Goal: Transaction & Acquisition: Purchase product/service

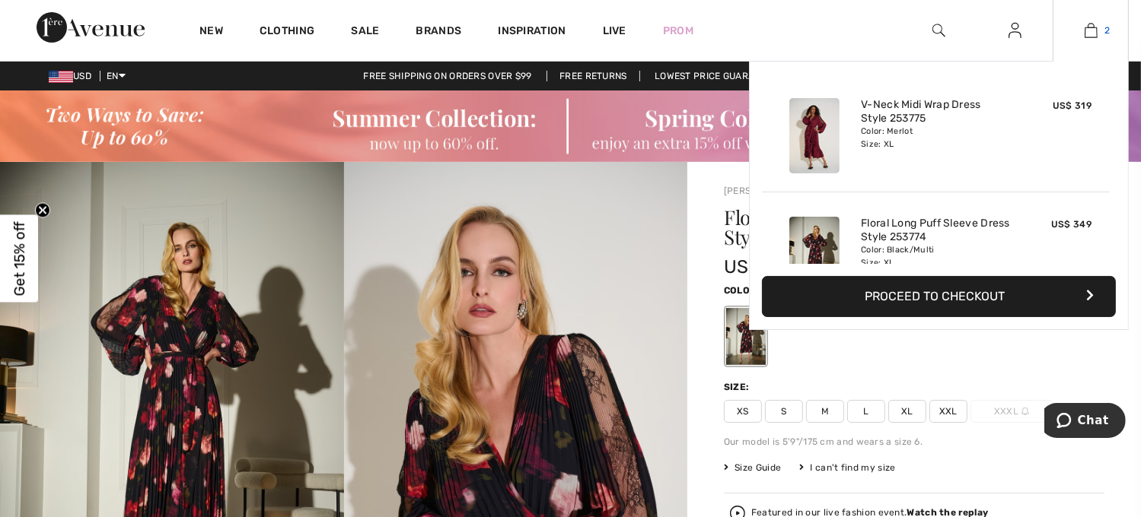
click at [1095, 31] on img at bounding box center [1090, 30] width 13 height 18
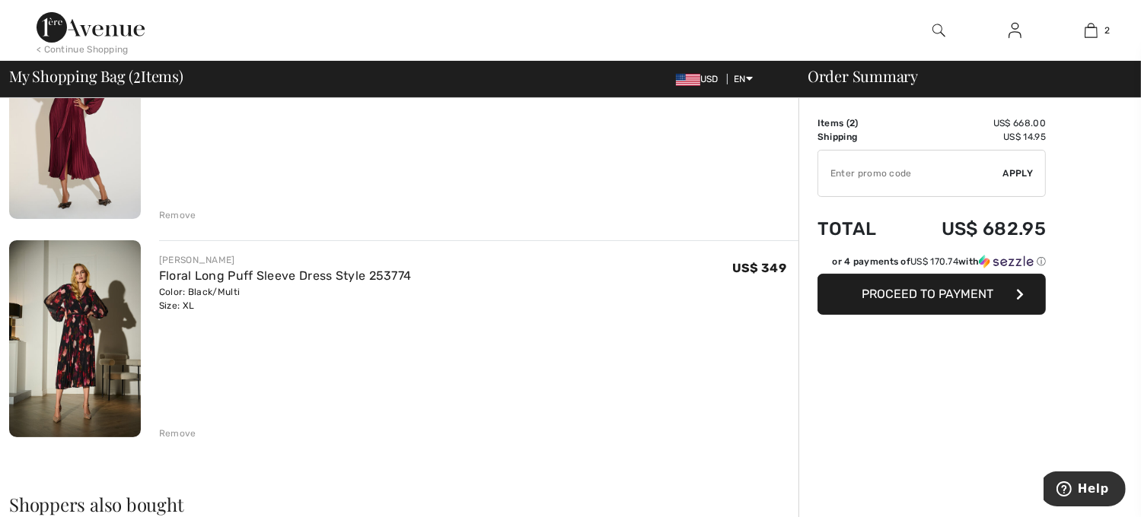
scroll to position [227, 0]
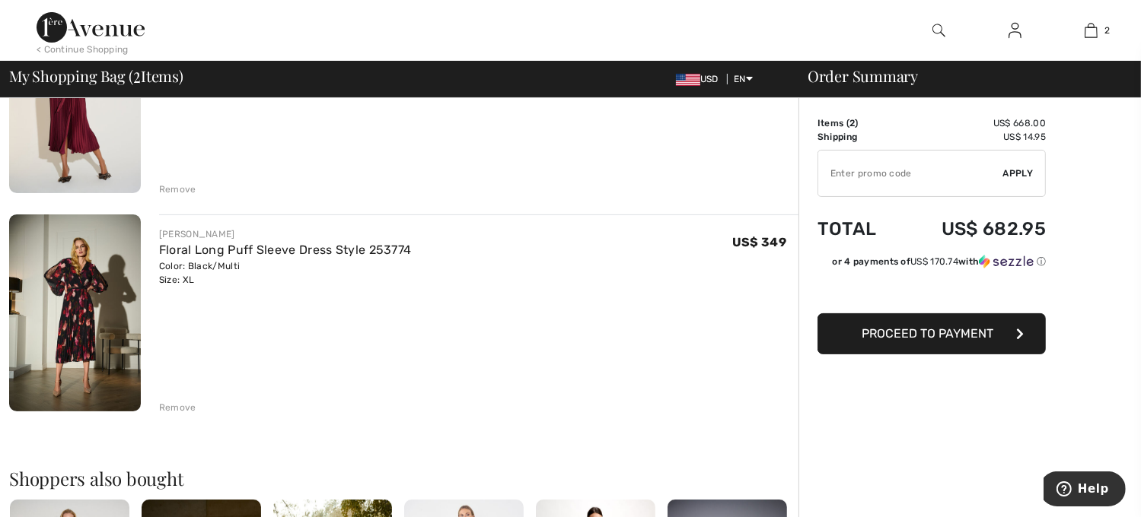
click at [184, 286] on div "Color: Black/Multi Size: XL" at bounding box center [285, 272] width 253 height 27
click at [184, 407] on div "Remove" at bounding box center [177, 408] width 37 height 14
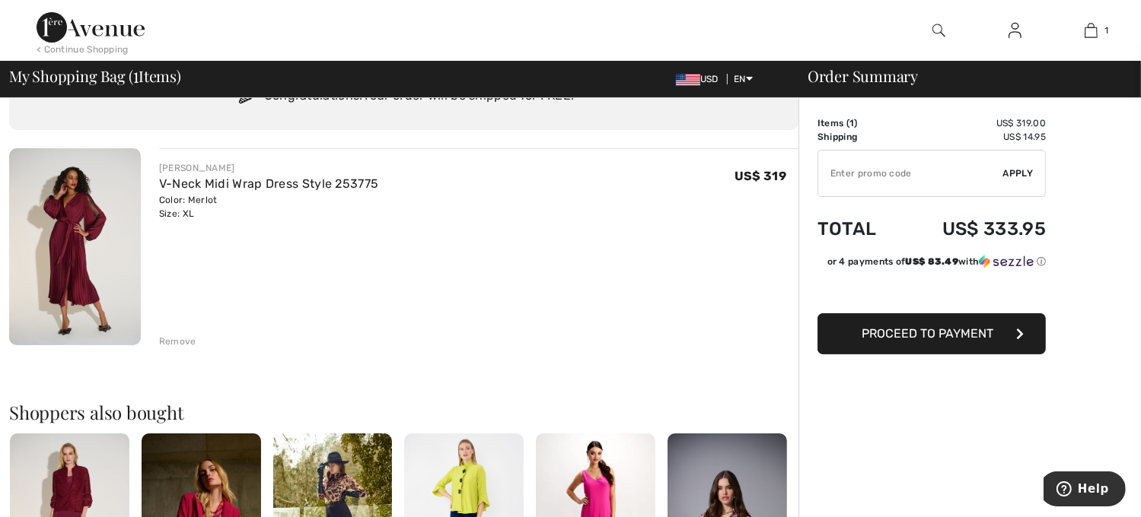
scroll to position [72, 0]
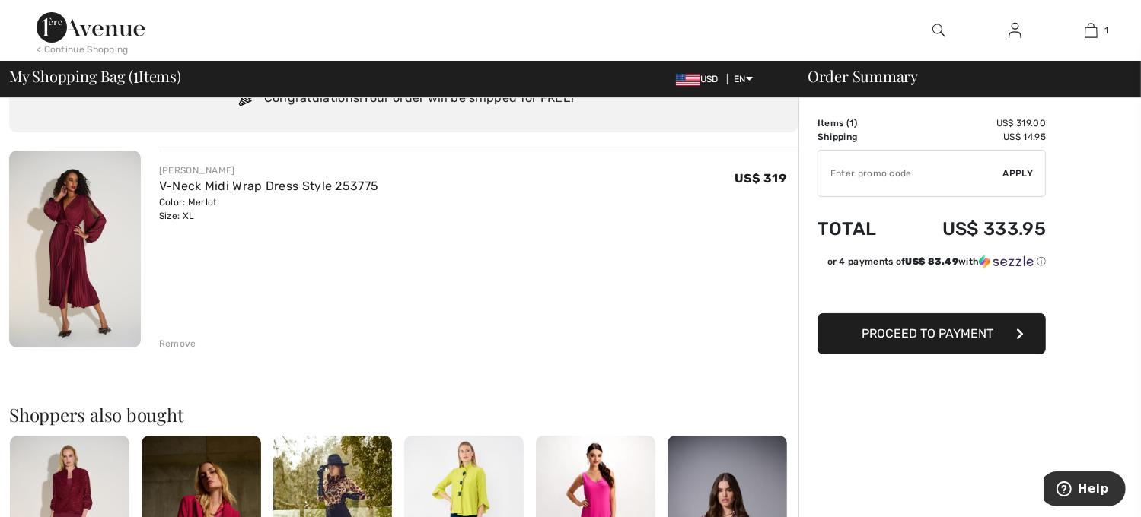
click at [62, 233] on img at bounding box center [75, 249] width 132 height 197
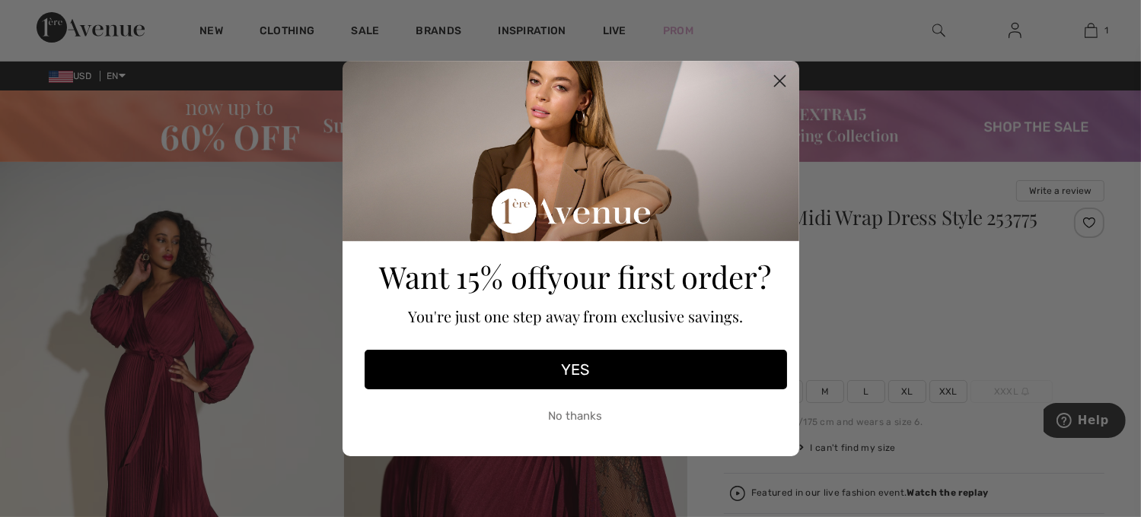
click at [947, 390] on div "Close dialog Want 15% off your first order? You're just one step away from excl…" at bounding box center [570, 258] width 1141 height 517
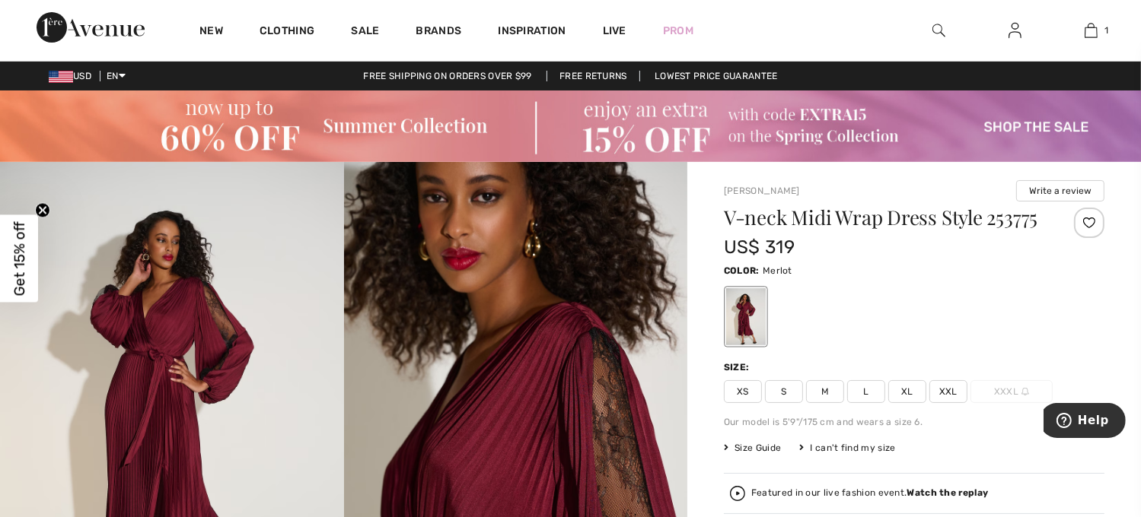
click at [947, 390] on span "XXL" at bounding box center [948, 391] width 38 height 23
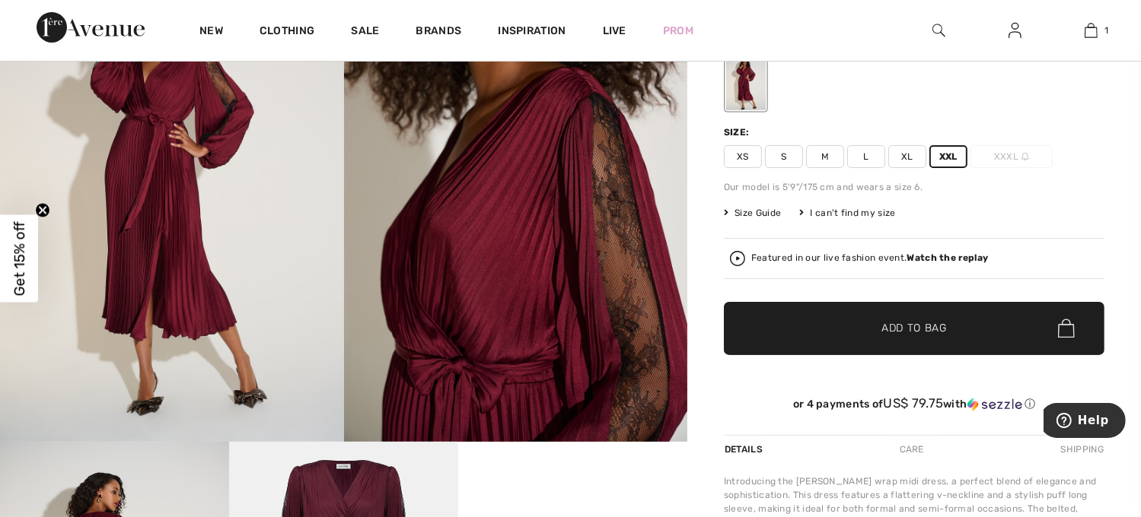
scroll to position [316, 0]
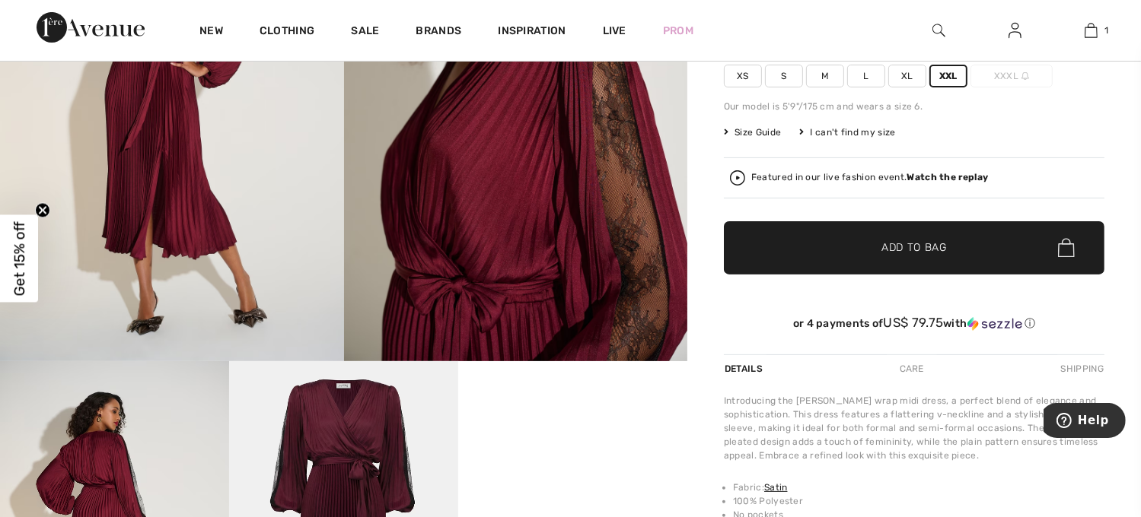
click at [890, 252] on span "Add to Bag" at bounding box center [913, 248] width 65 height 16
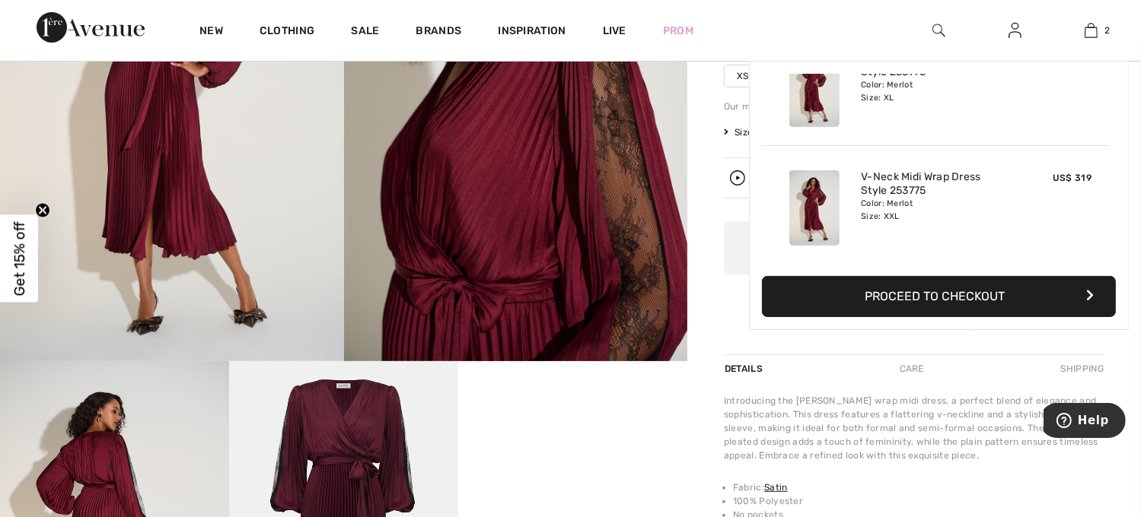
scroll to position [0, 0]
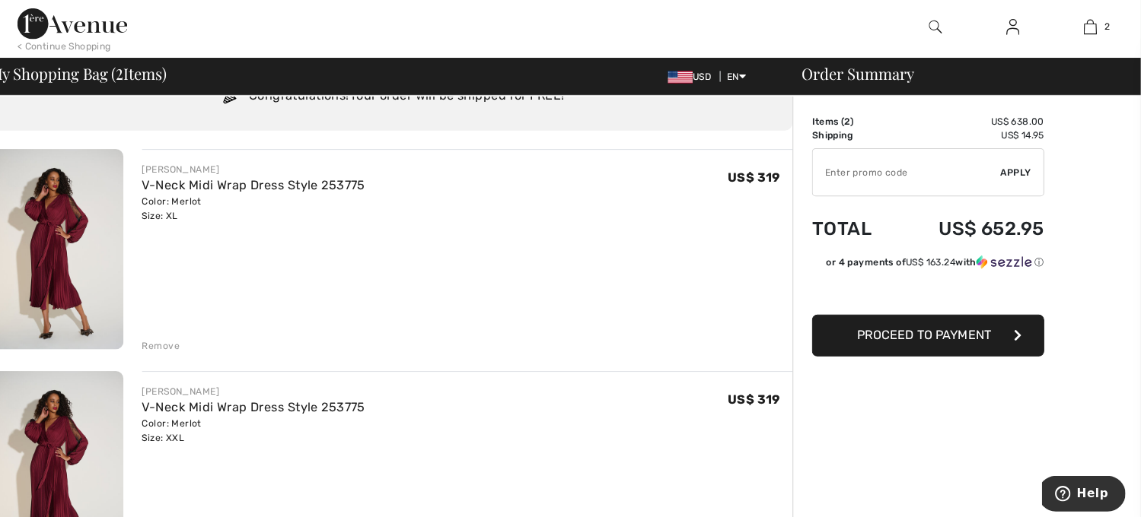
scroll to position [72, 0]
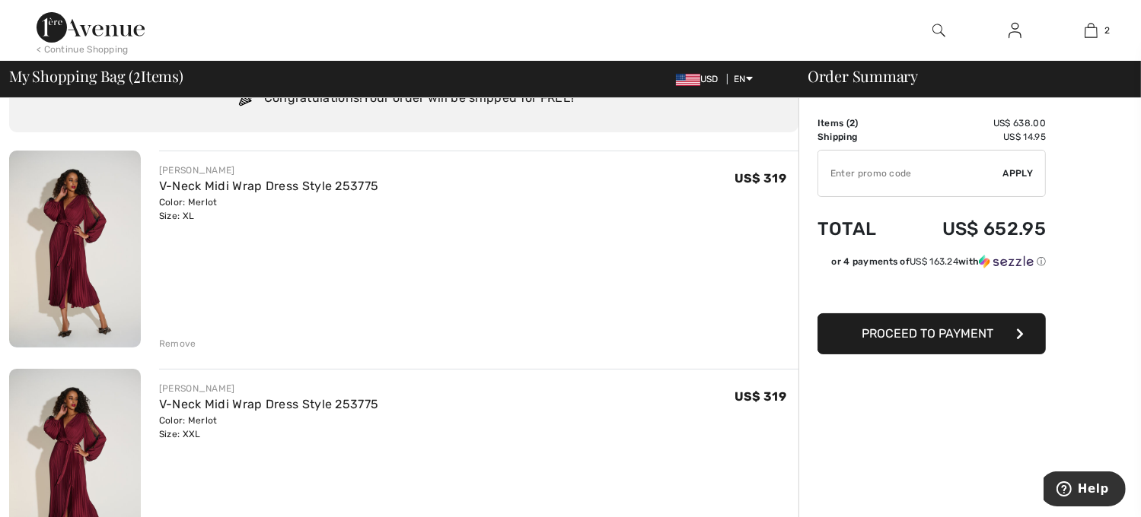
click at [68, 44] on div "< Continue Shopping" at bounding box center [83, 50] width 92 height 14
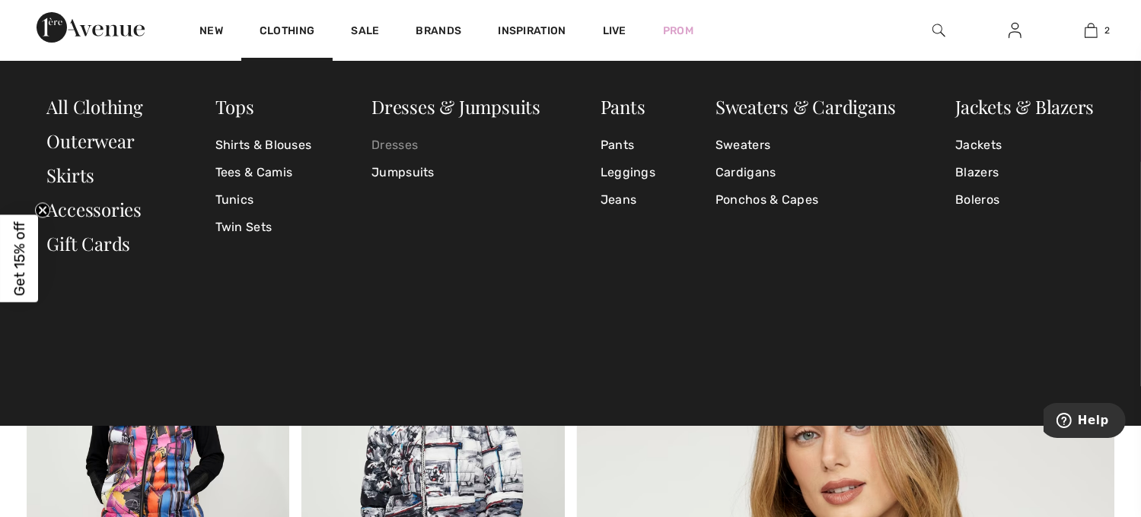
click at [398, 148] on link "Dresses" at bounding box center [455, 145] width 169 height 27
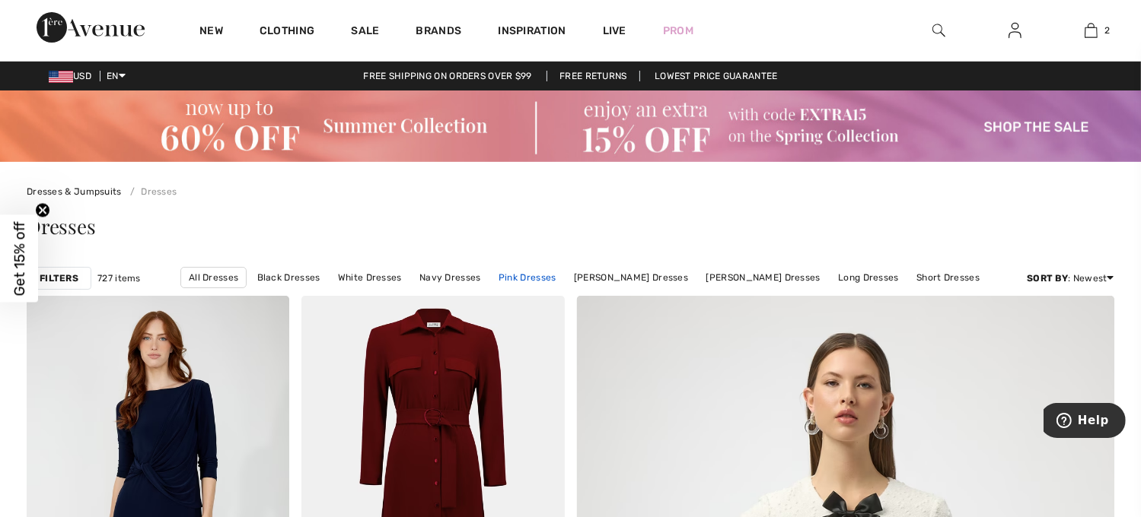
click at [554, 275] on link "Pink Dresses" at bounding box center [527, 278] width 73 height 20
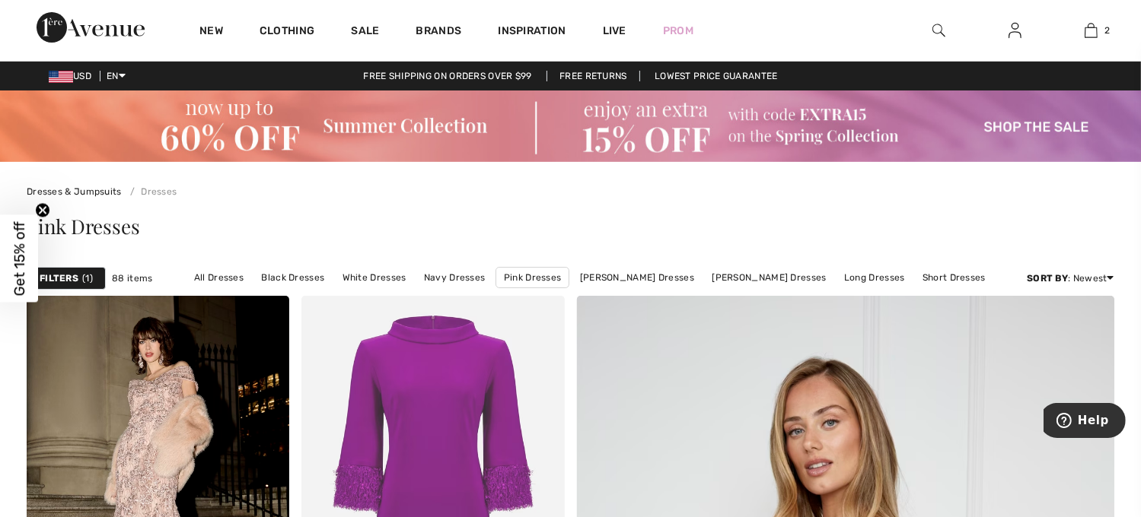
click at [68, 275] on strong "Filters" at bounding box center [59, 279] width 39 height 14
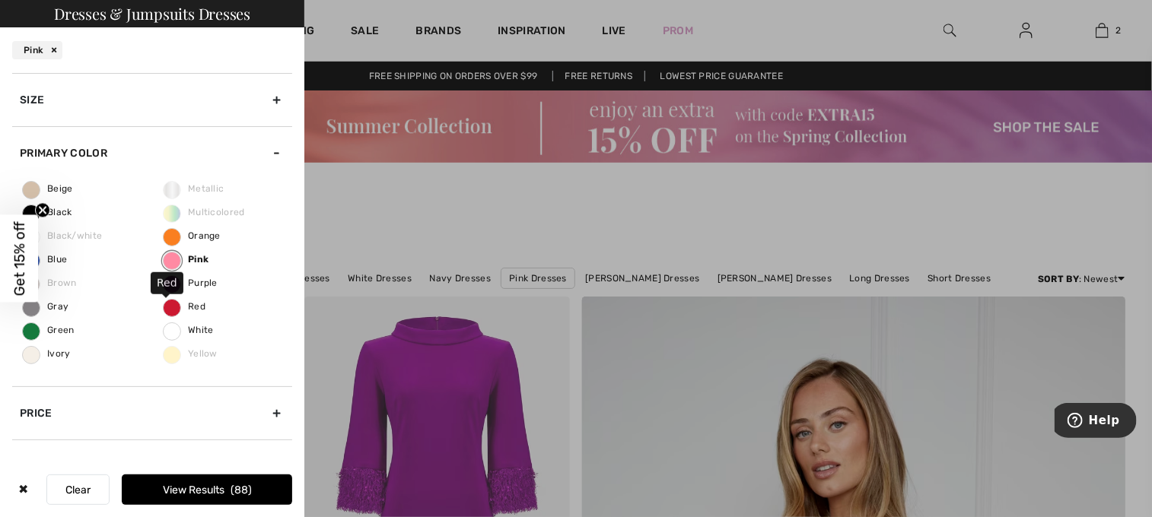
click at [167, 307] on span "Red" at bounding box center [185, 306] width 42 height 11
click at [0, 0] on input "Red" at bounding box center [0, 0] width 0 height 0
click at [195, 258] on span "Pink" at bounding box center [186, 259] width 45 height 11
click at [0, 0] on input "Pink" at bounding box center [0, 0] width 0 height 0
click at [224, 484] on button "View Results 48" at bounding box center [207, 490] width 170 height 30
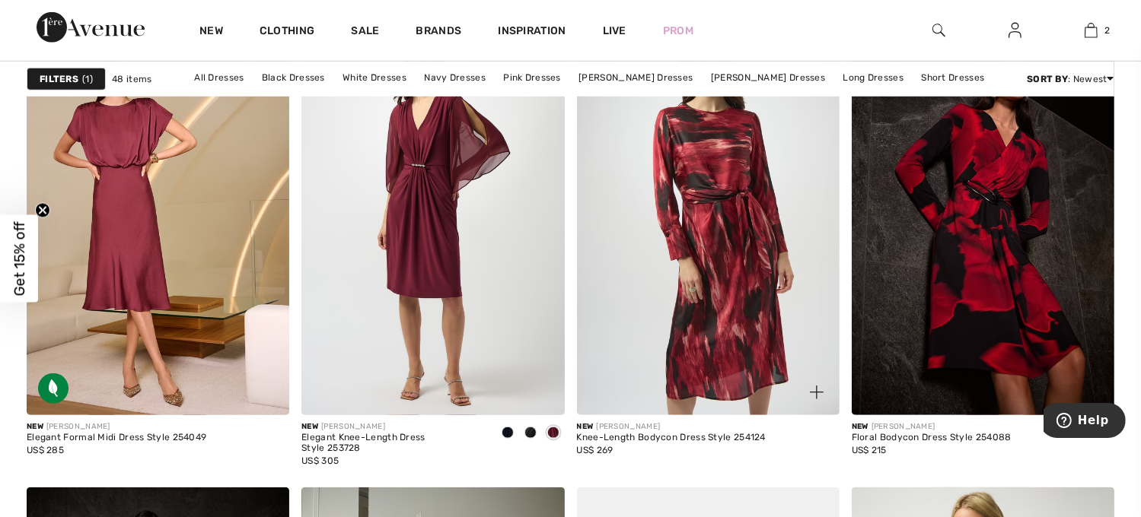
scroll to position [1208, 0]
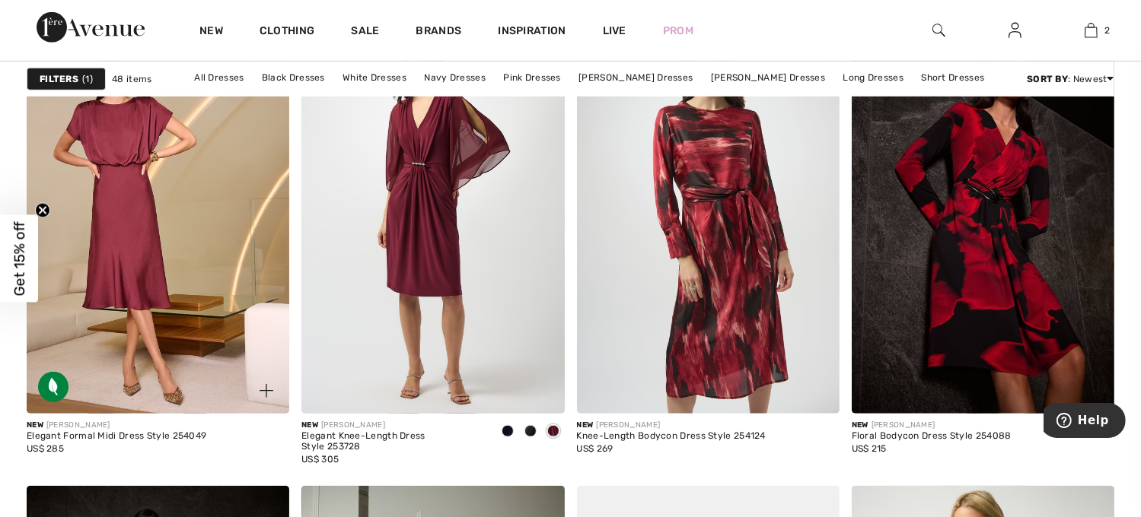
click at [196, 302] on img at bounding box center [158, 217] width 263 height 394
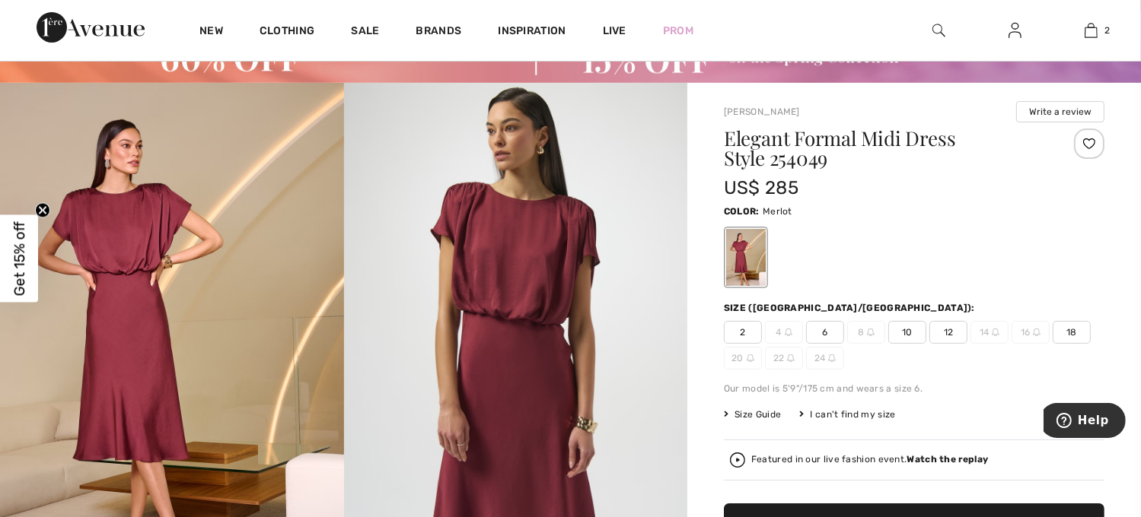
scroll to position [91, 0]
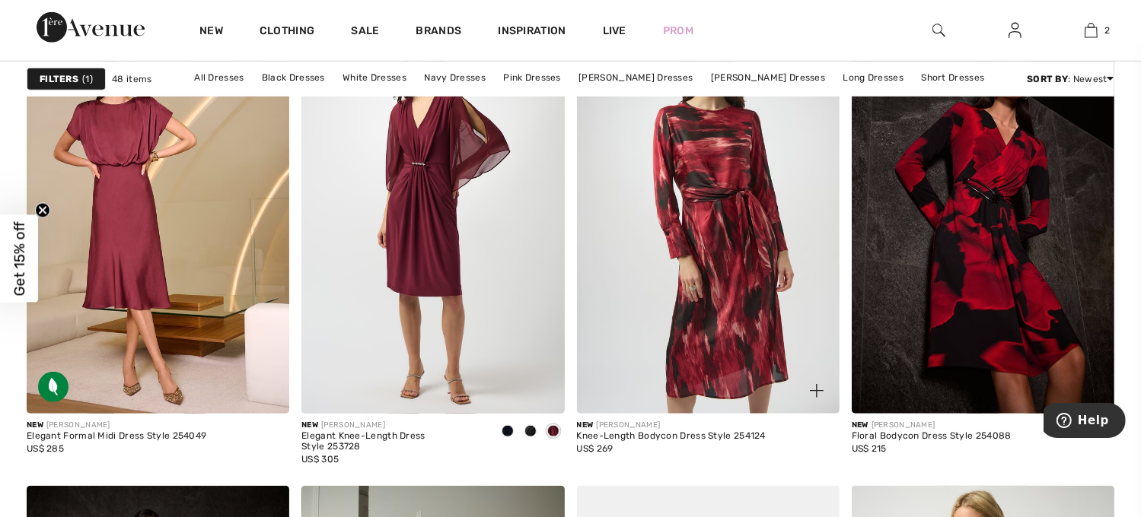
click at [744, 246] on img at bounding box center [708, 217] width 263 height 394
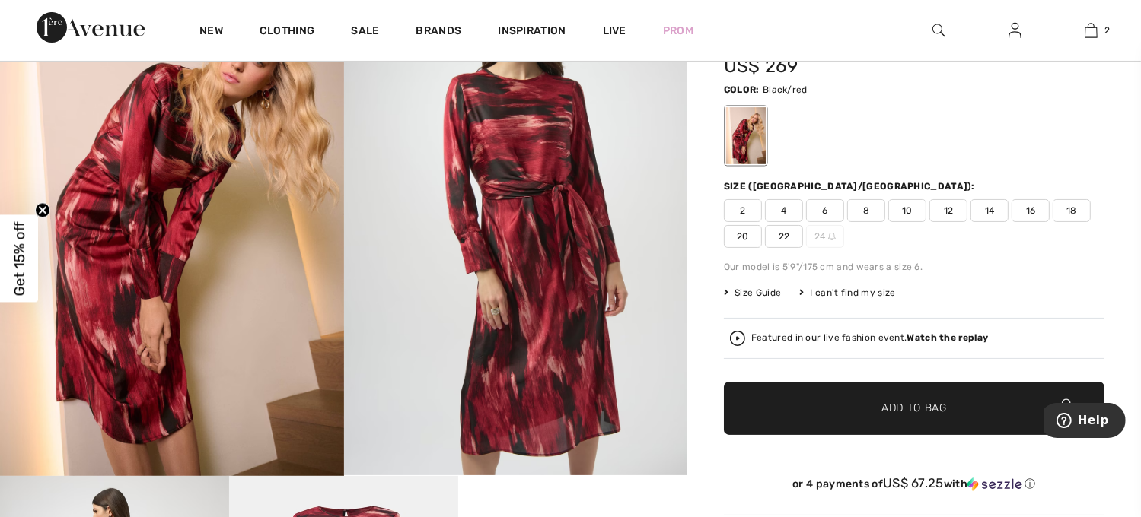
scroll to position [202, 0]
click at [1034, 208] on span "16" at bounding box center [1030, 210] width 38 height 23
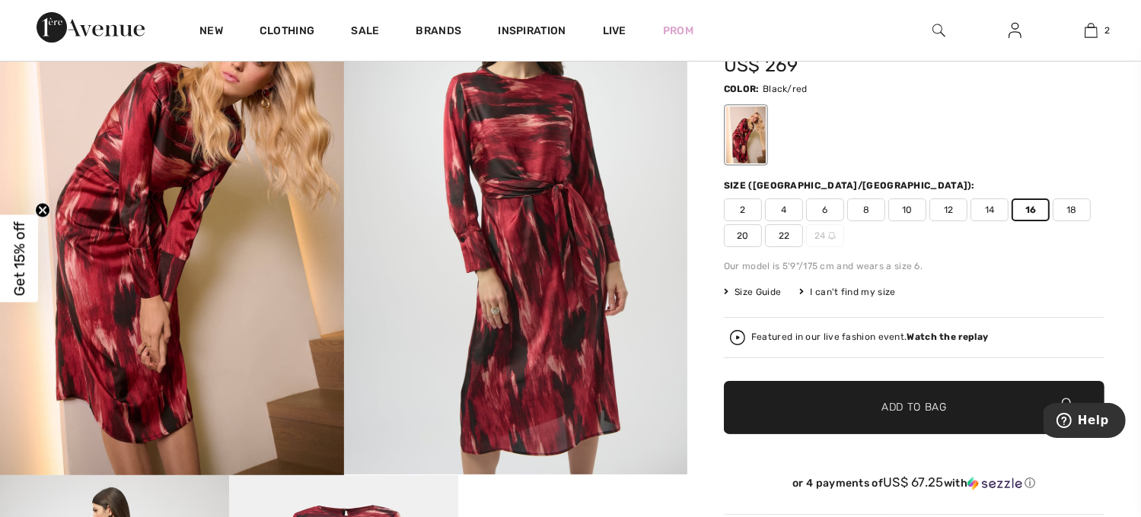
click at [918, 408] on span "Add to Bag" at bounding box center [913, 407] width 65 height 16
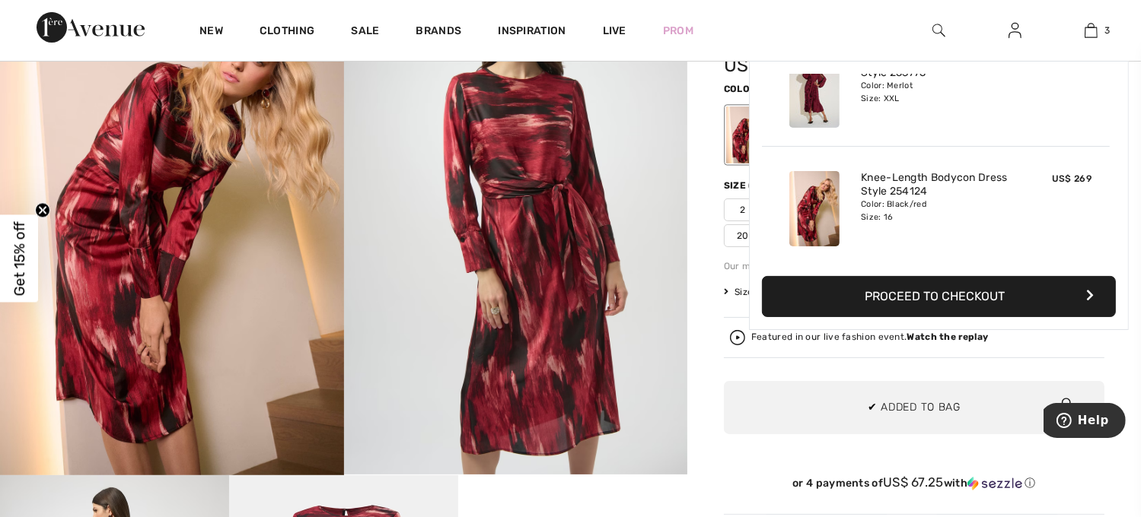
scroll to position [0, 0]
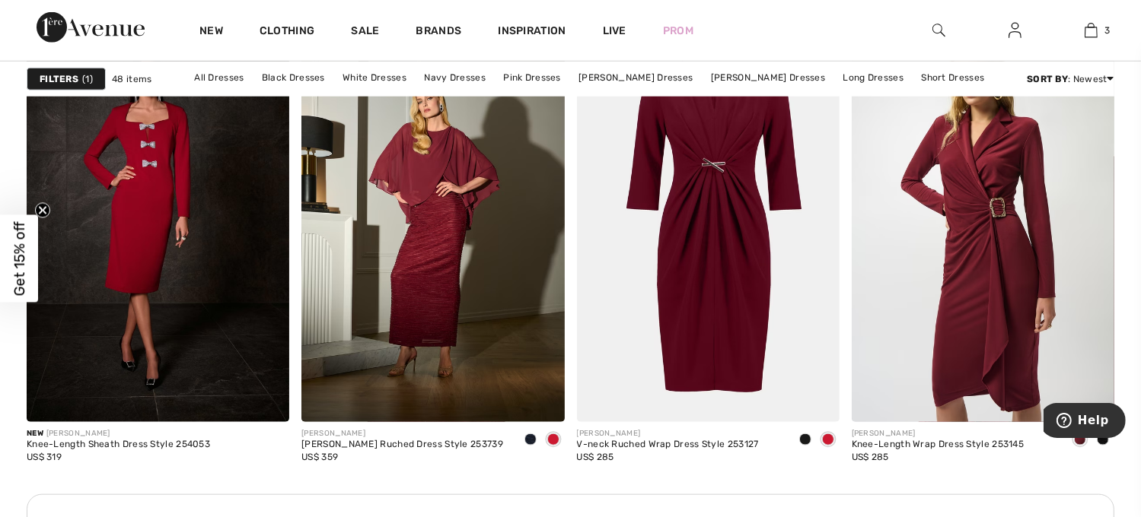
scroll to position [1667, 0]
click at [210, 301] on img at bounding box center [158, 224] width 263 height 394
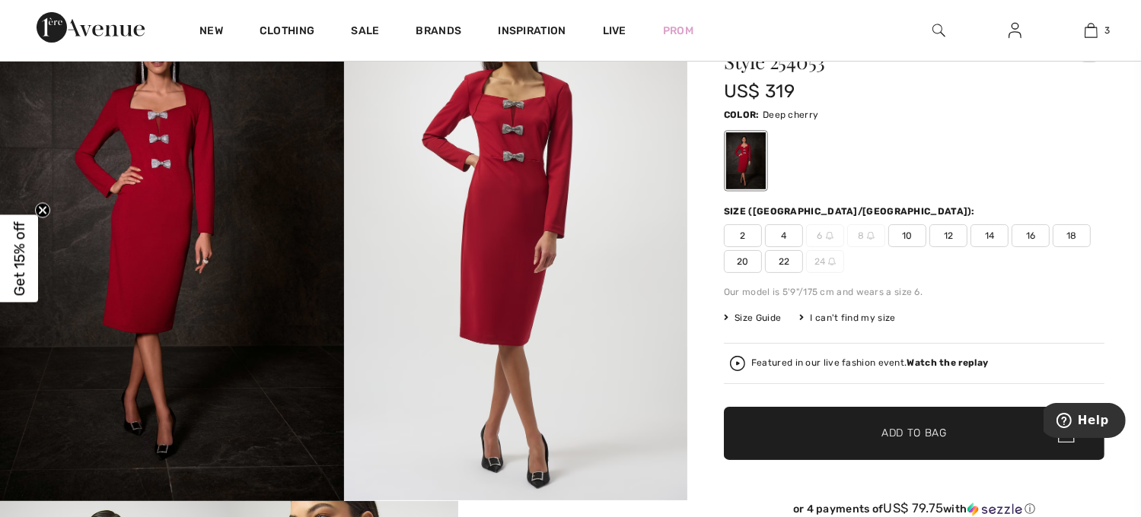
scroll to position [170, 0]
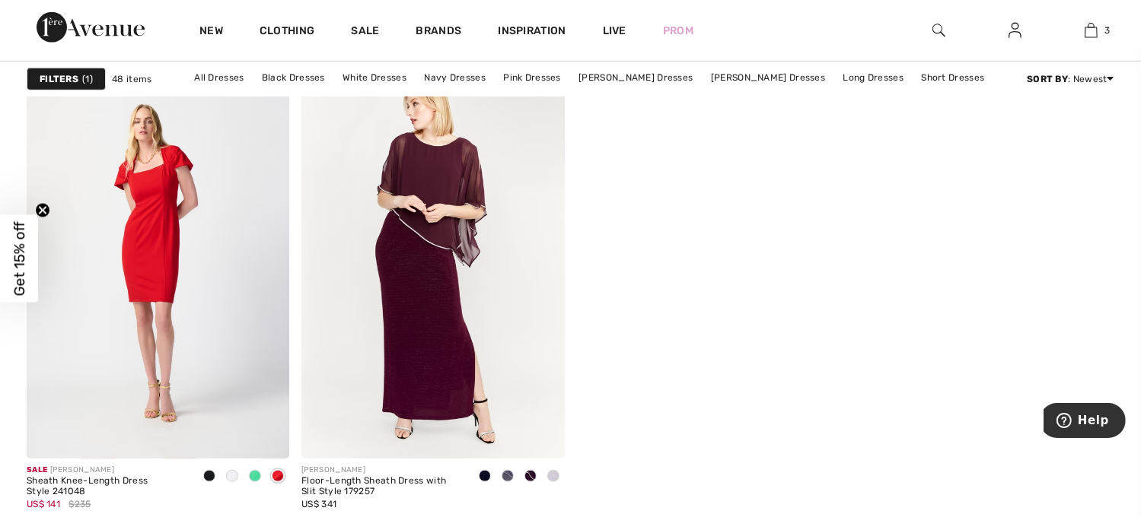
scroll to position [6916, 0]
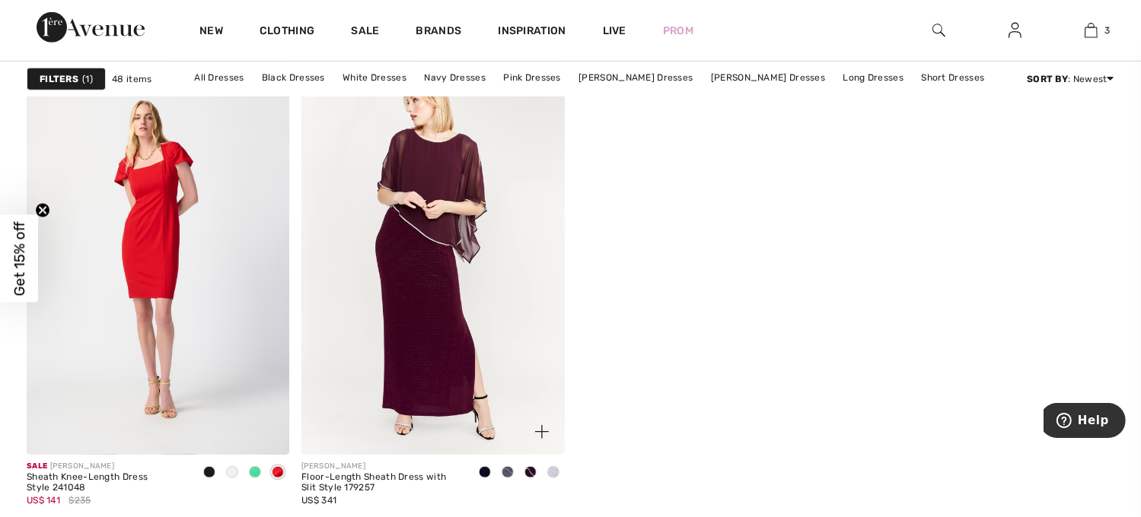
click at [461, 315] on img at bounding box center [432, 258] width 263 height 394
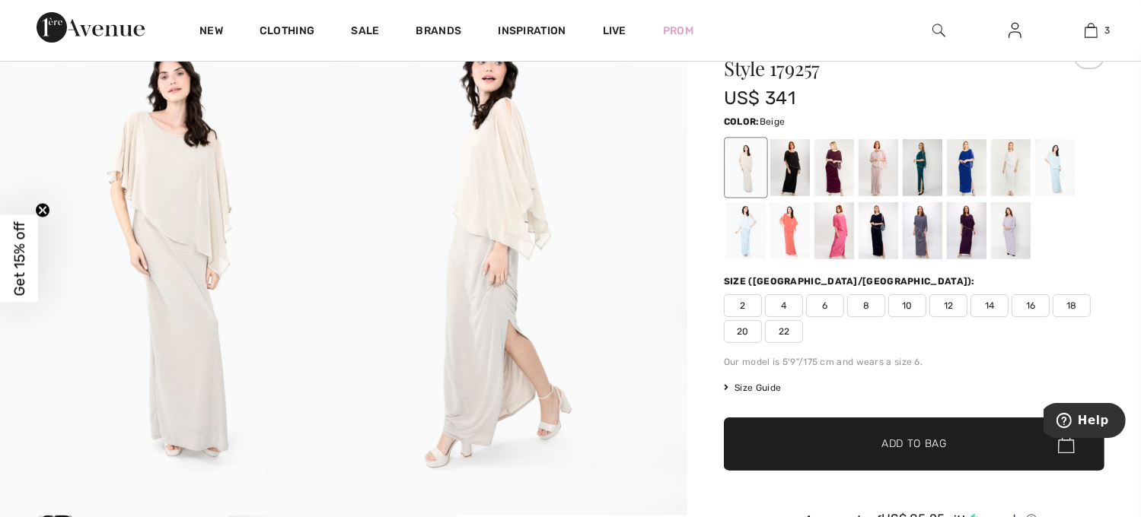
click at [834, 231] on div at bounding box center [834, 230] width 40 height 57
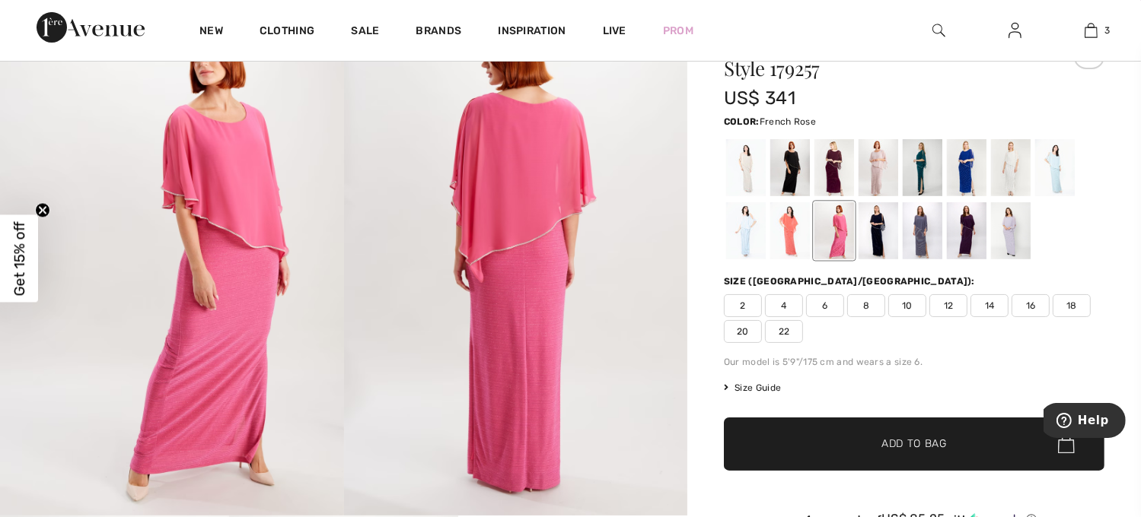
click at [828, 181] on div at bounding box center [834, 167] width 40 height 57
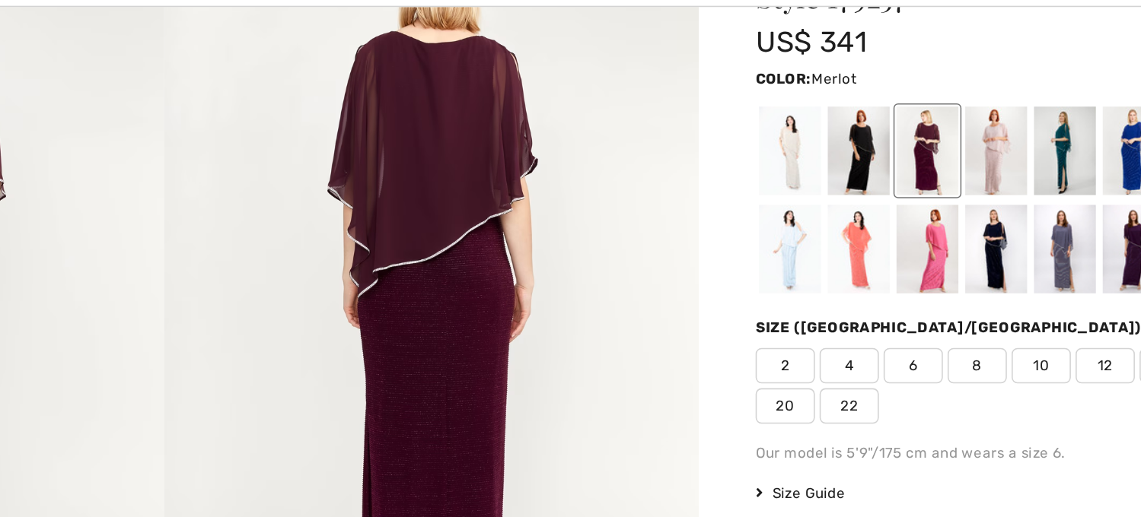
scroll to position [175, 0]
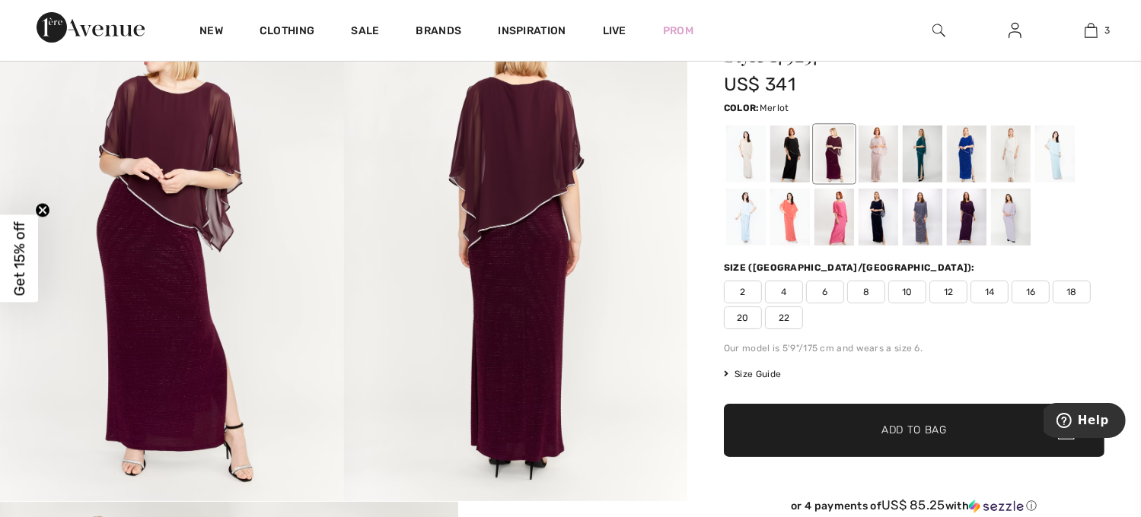
click at [881, 221] on div at bounding box center [878, 217] width 40 height 57
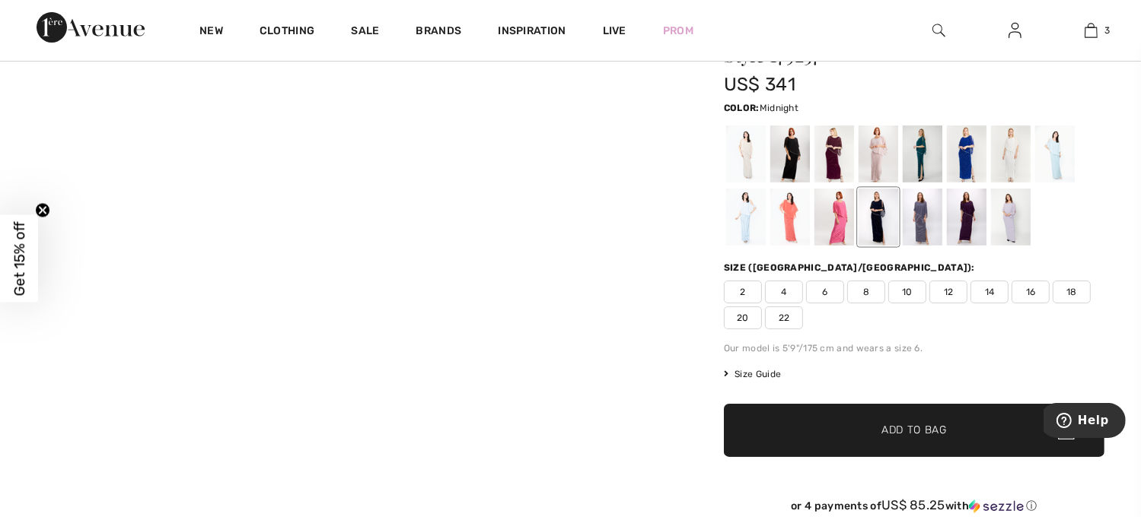
click at [832, 158] on div at bounding box center [834, 154] width 40 height 57
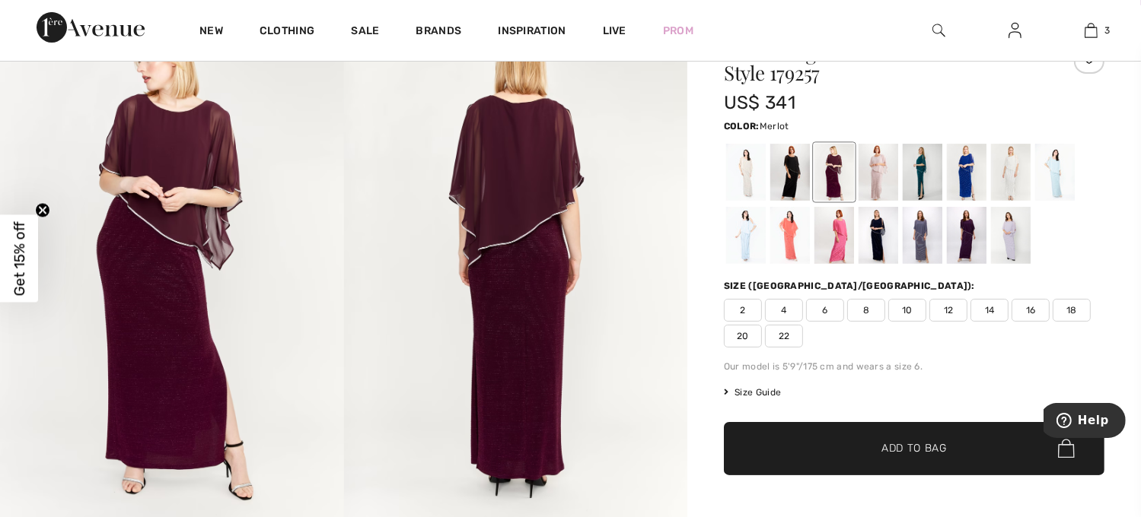
scroll to position [0, 0]
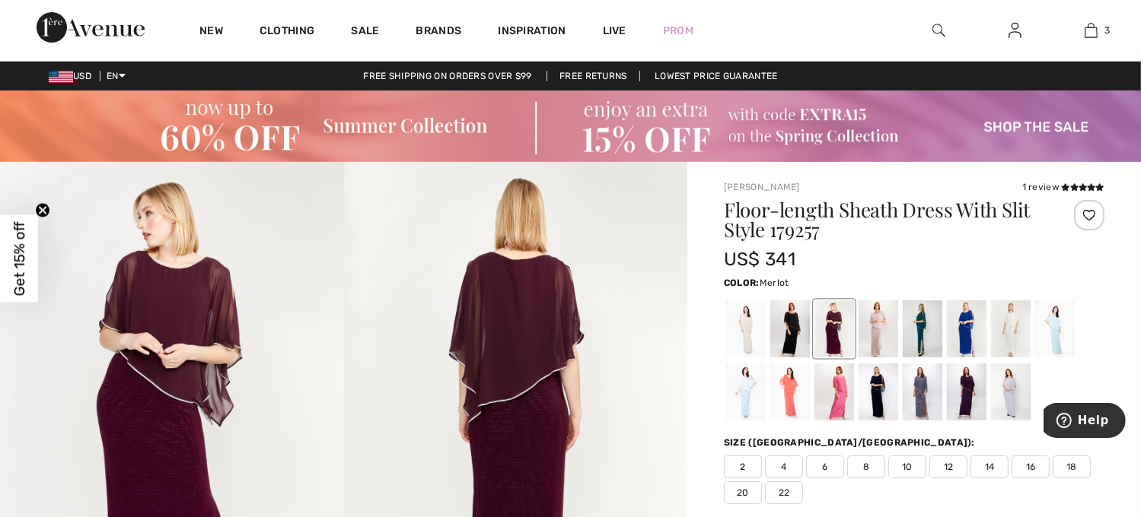
click at [837, 396] on div at bounding box center [834, 392] width 40 height 57
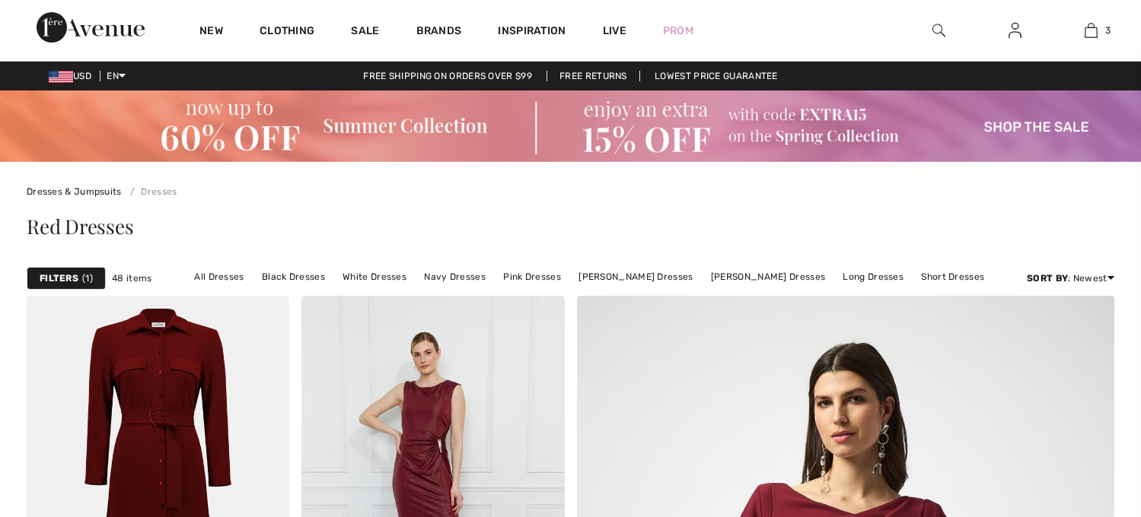
checkbox input "true"
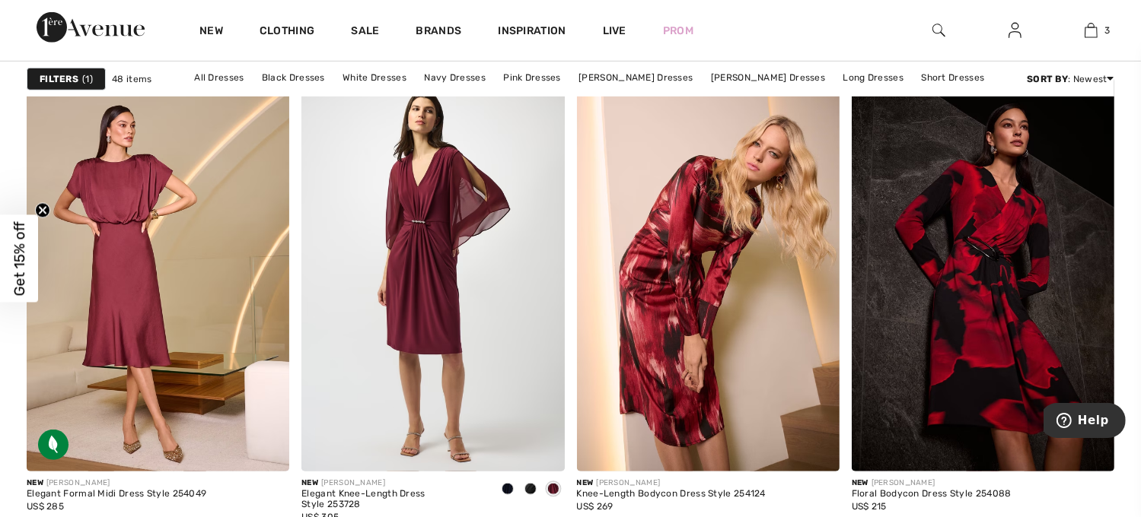
scroll to position [1150, 0]
click at [664, 298] on img at bounding box center [708, 275] width 263 height 394
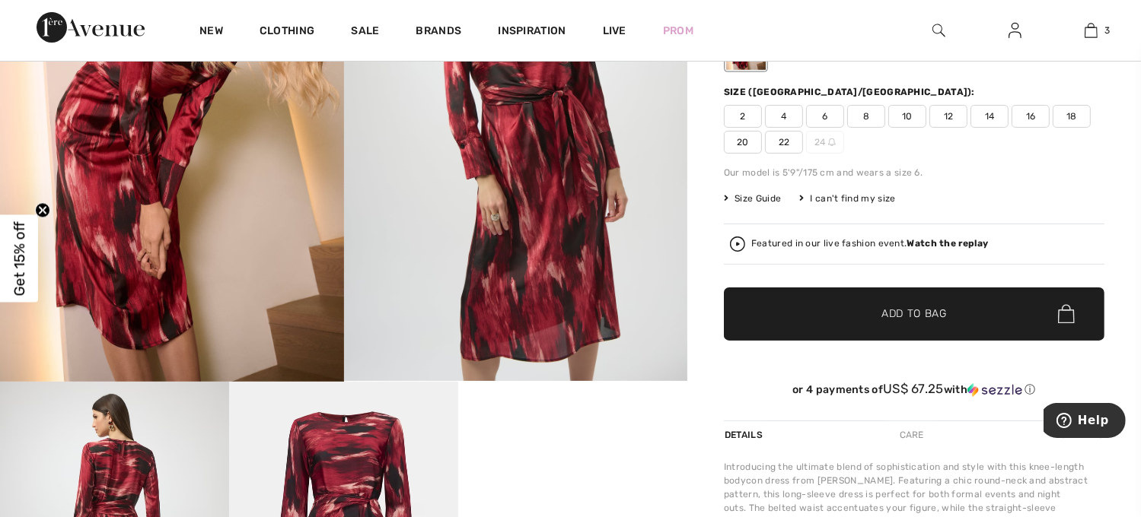
scroll to position [291, 0]
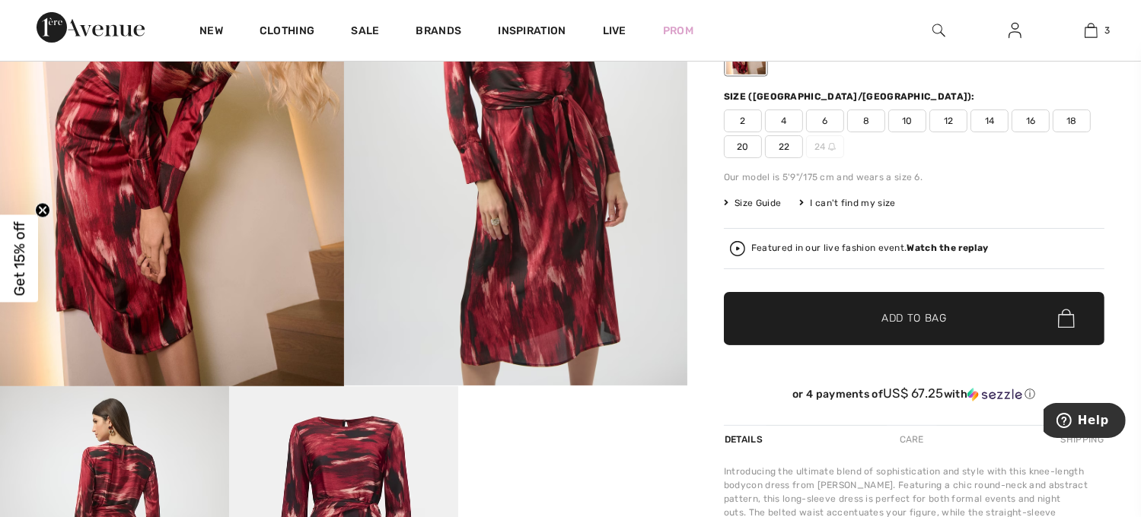
click at [1071, 123] on span "18" at bounding box center [1071, 121] width 38 height 23
click at [931, 317] on span "Add to Bag" at bounding box center [913, 318] width 65 height 16
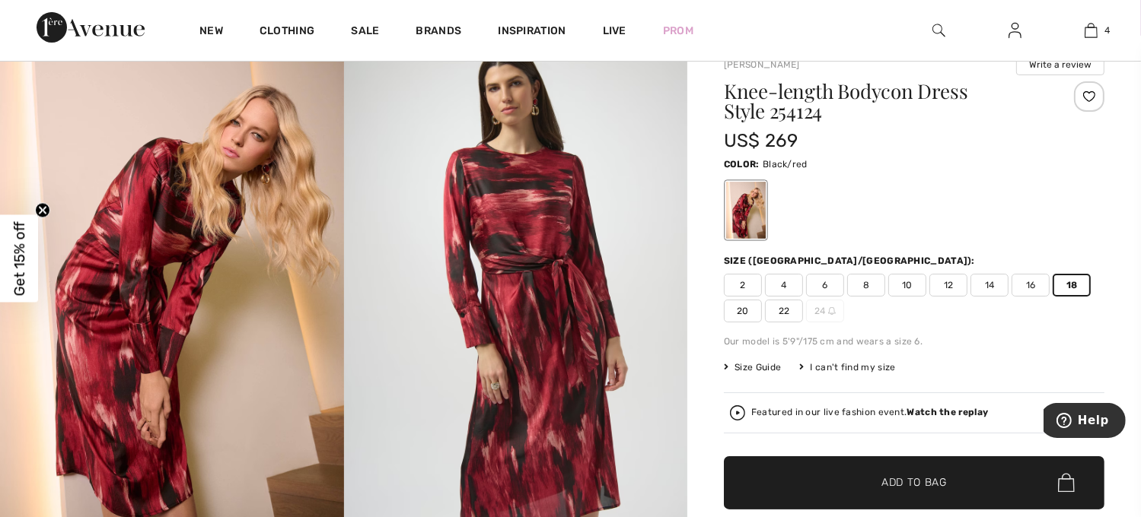
scroll to position [0, 0]
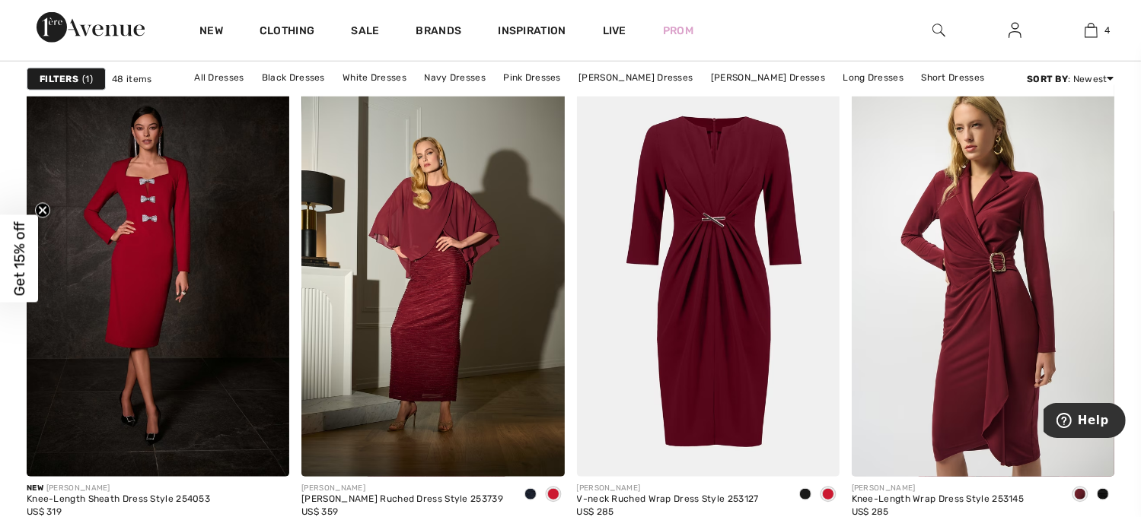
scroll to position [1611, 0]
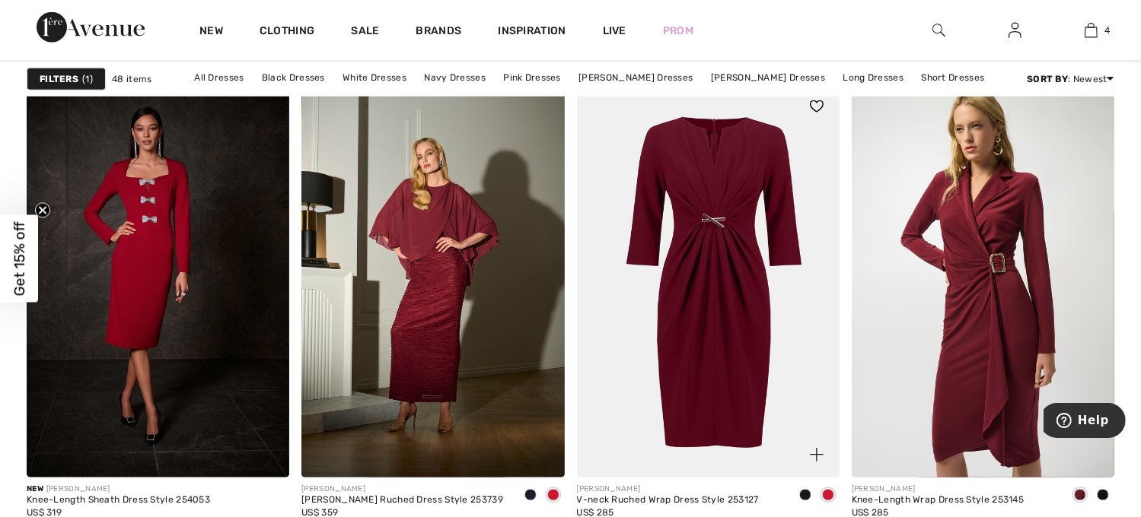
click at [704, 282] on img at bounding box center [708, 281] width 263 height 394
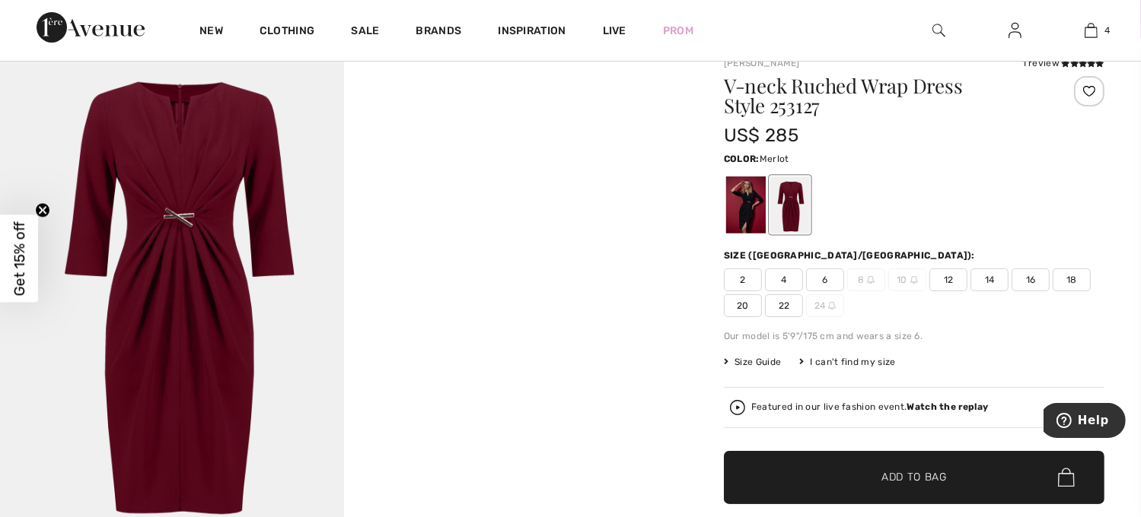
scroll to position [123, 0]
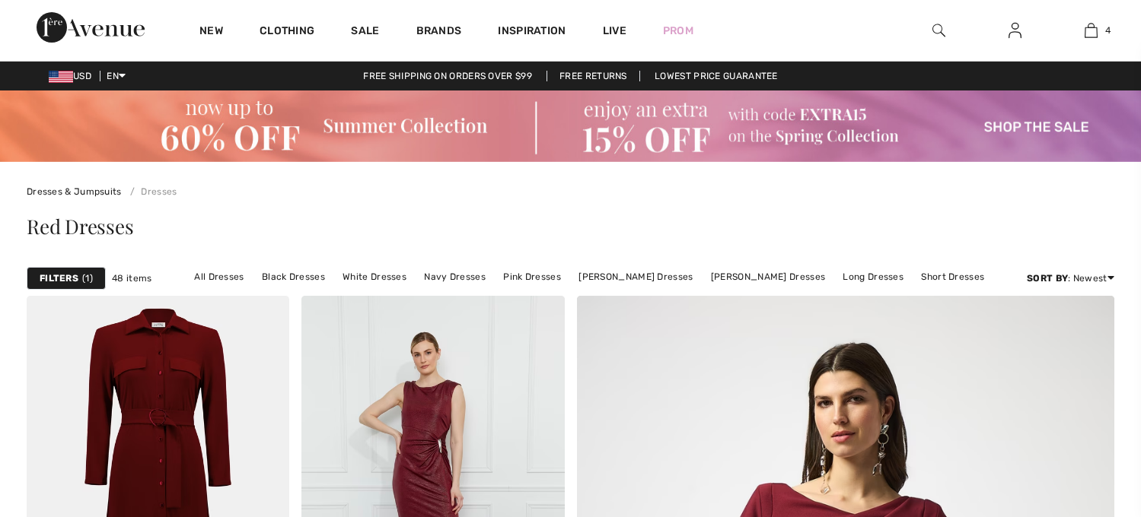
checkbox input "true"
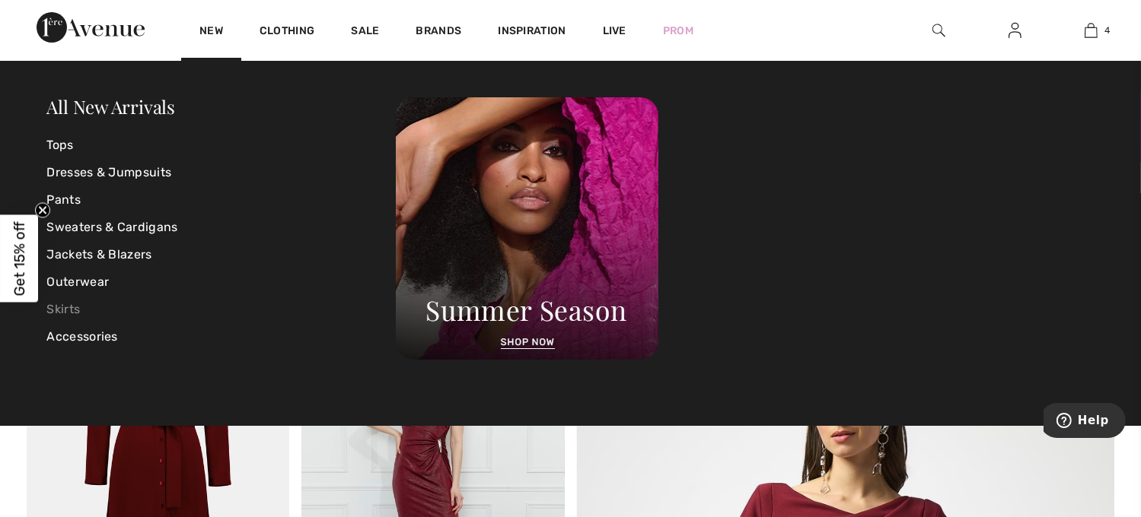
click at [61, 310] on link "Skirts" at bounding box center [221, 309] width 349 height 27
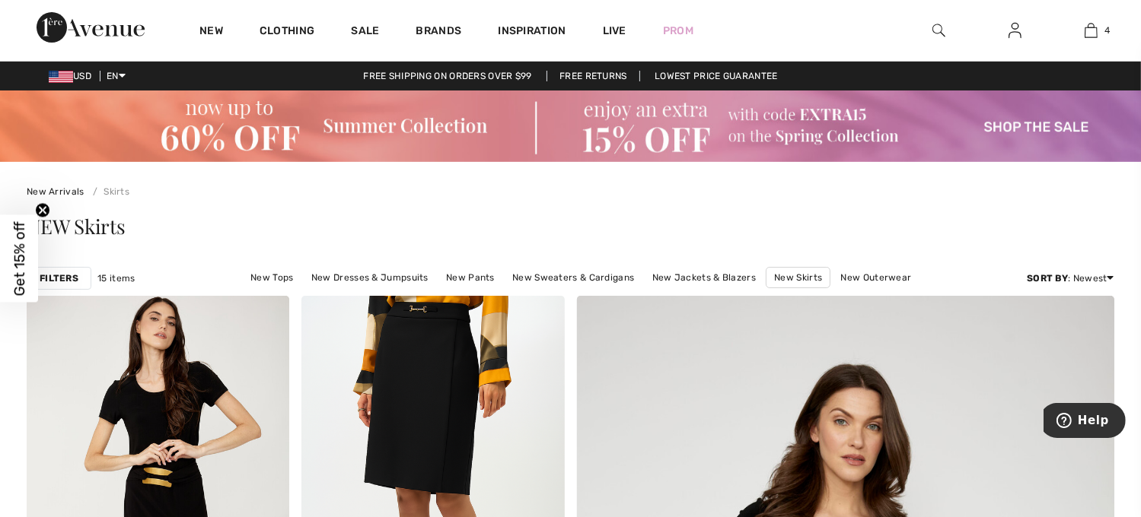
click at [55, 280] on strong "Filters" at bounding box center [59, 279] width 39 height 14
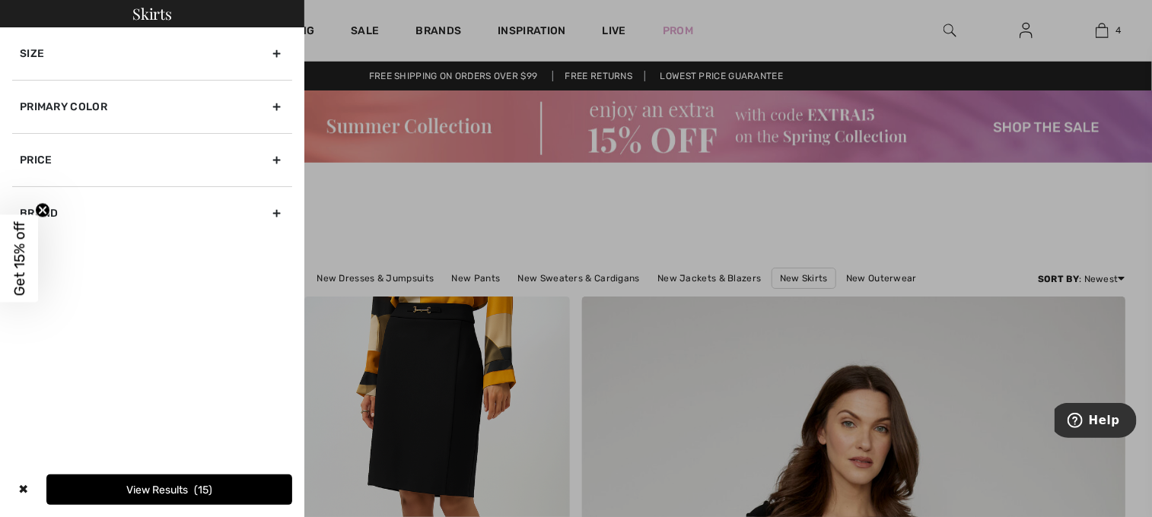
click at [278, 105] on div "Primary Color" at bounding box center [152, 106] width 280 height 53
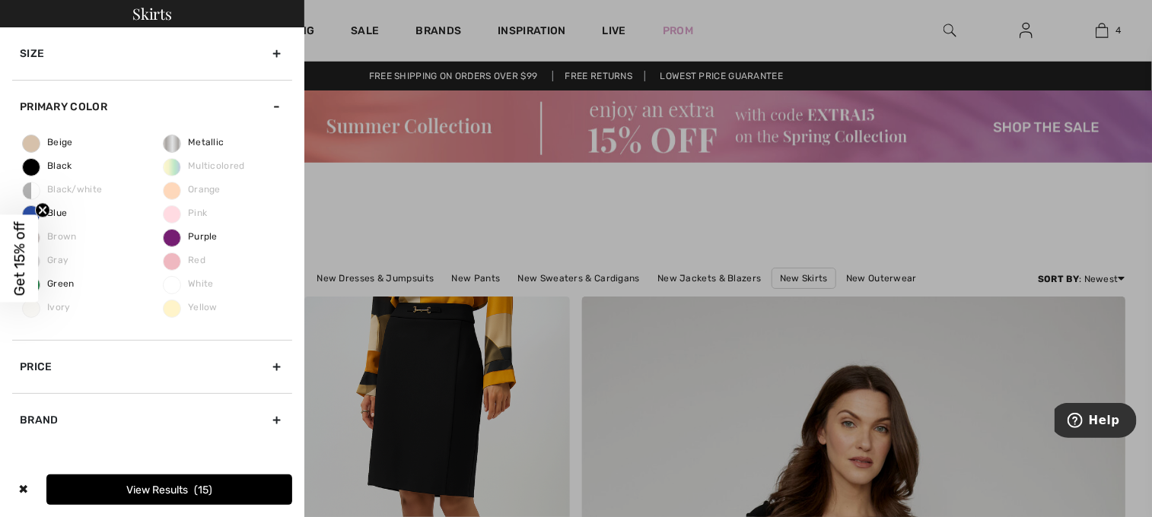
click at [42, 212] on icon "Close teaser" at bounding box center [43, 211] width 6 height 6
click at [198, 257] on span "Red" at bounding box center [185, 260] width 42 height 11
click at [170, 261] on span "Red" at bounding box center [185, 260] width 42 height 11
click at [158, 485] on button "View Results 15" at bounding box center [169, 490] width 246 height 30
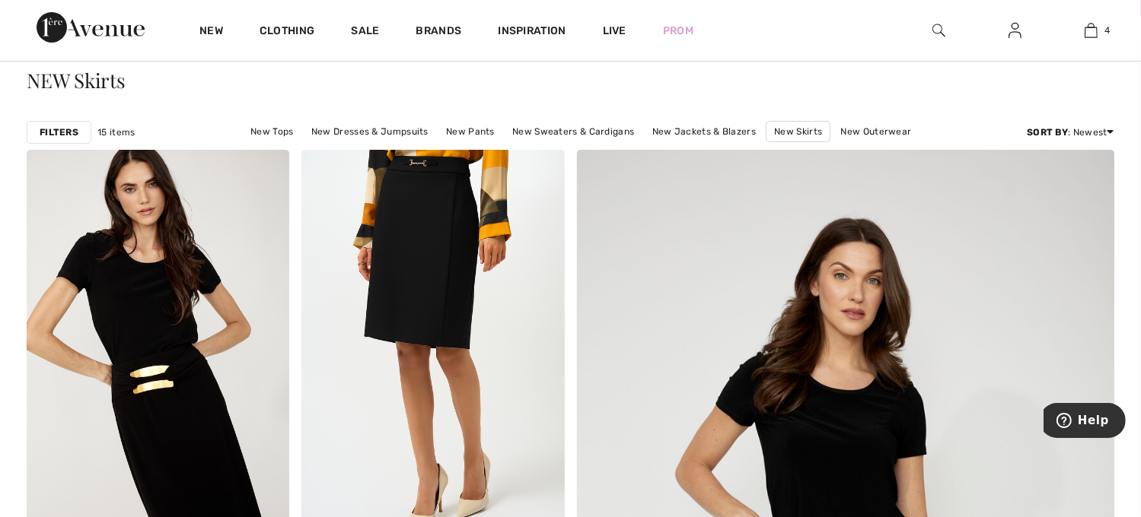
scroll to position [153, 0]
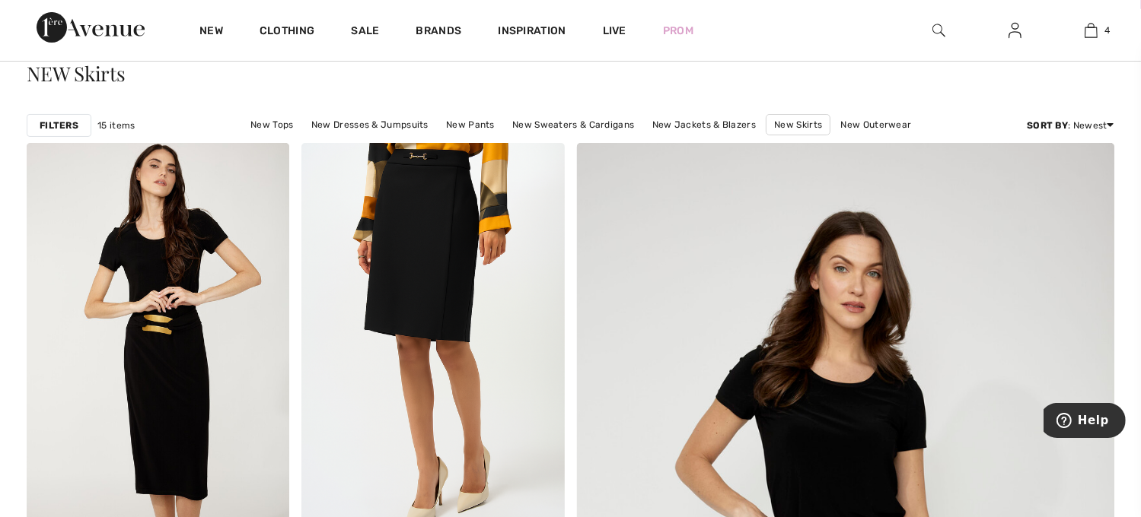
click at [68, 125] on strong "Filters" at bounding box center [59, 126] width 39 height 14
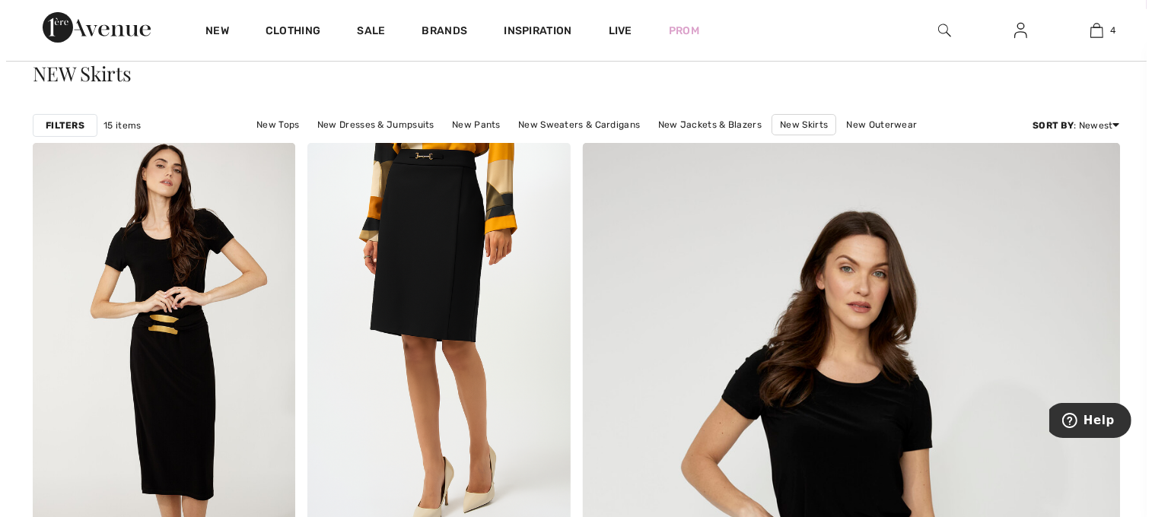
scroll to position [154, 0]
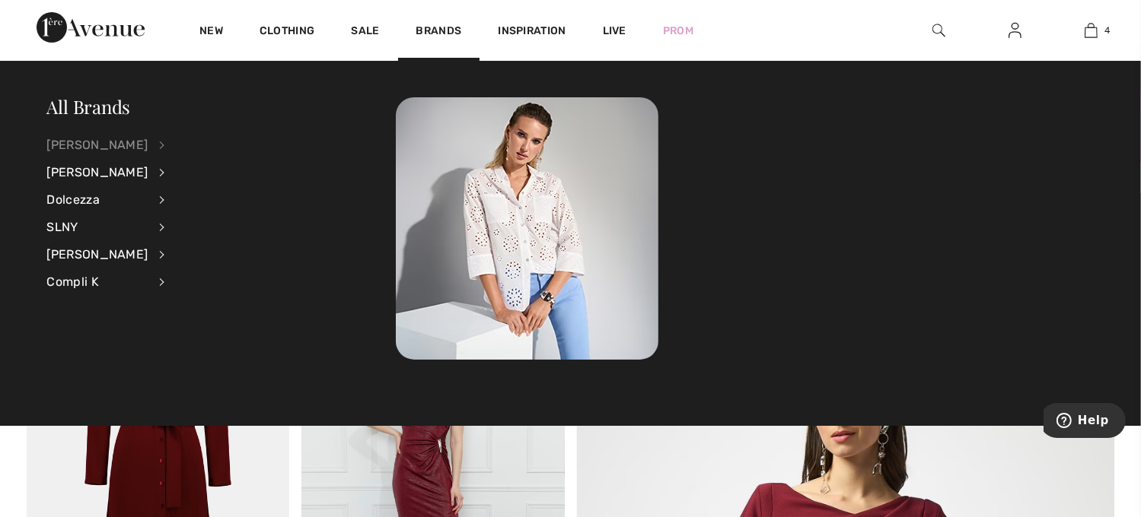
click at [82, 150] on div "[PERSON_NAME]" at bounding box center [97, 145] width 101 height 27
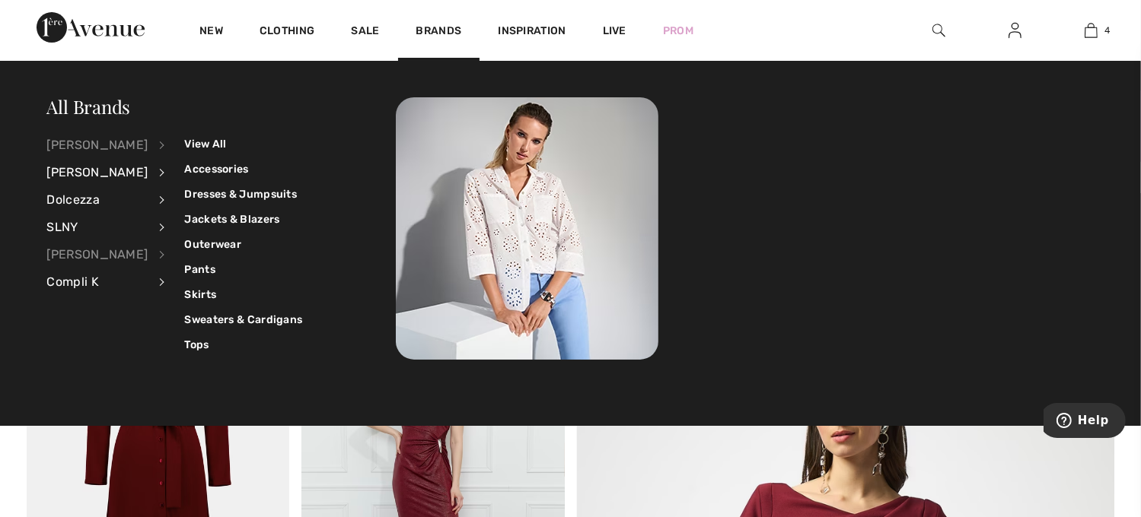
click at [93, 247] on div "[PERSON_NAME]" at bounding box center [97, 254] width 101 height 27
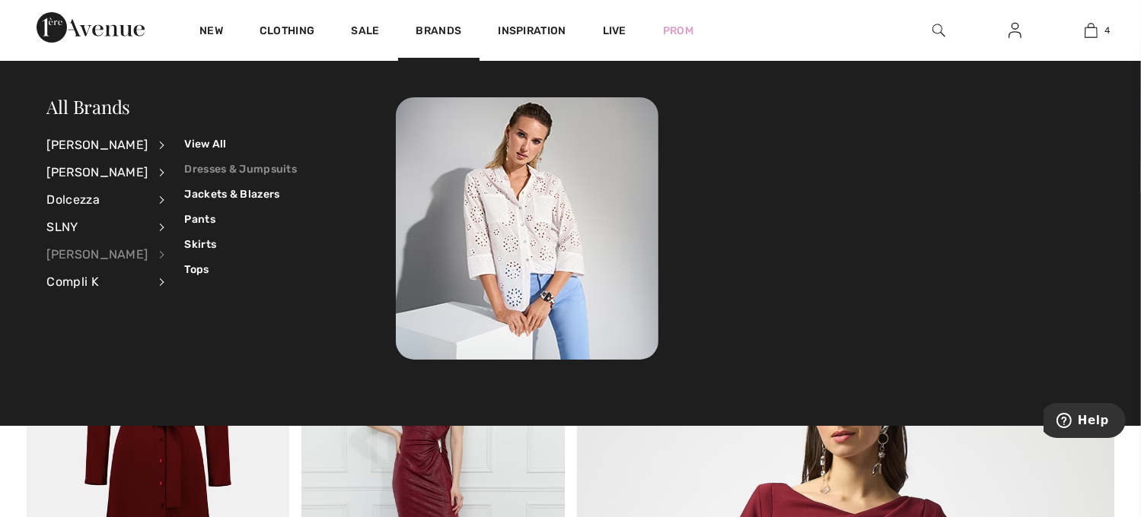
click at [208, 173] on link "Dresses & Jumpsuits" at bounding box center [240, 169] width 113 height 25
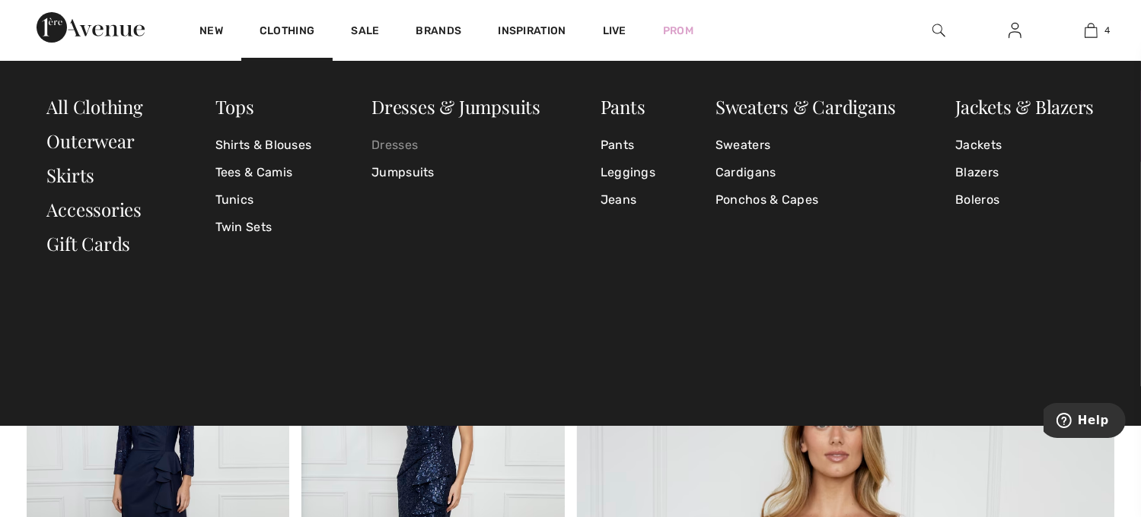
click at [396, 148] on link "Dresses" at bounding box center [455, 145] width 169 height 27
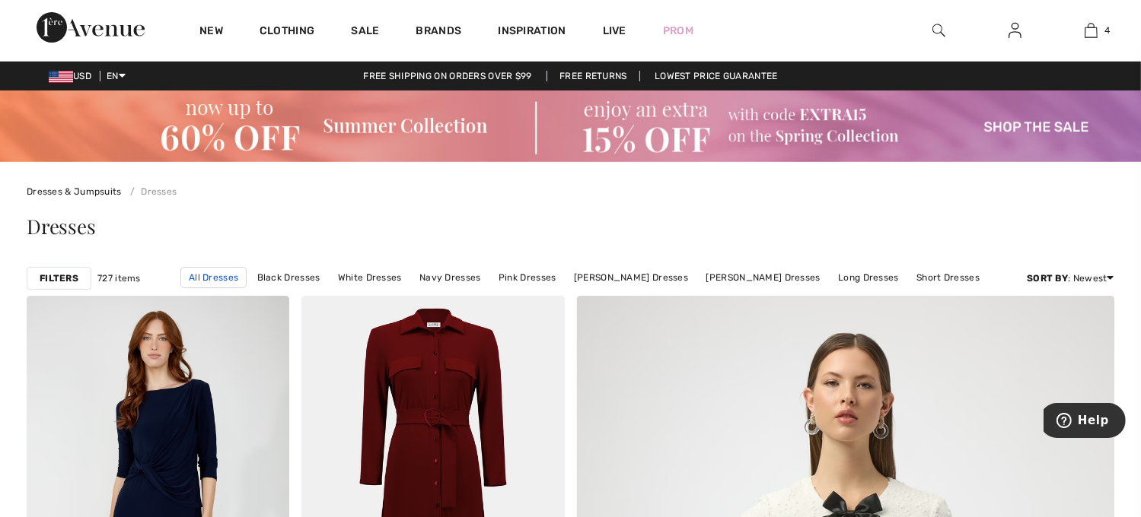
click at [214, 279] on link "All Dresses" at bounding box center [213, 277] width 66 height 21
click at [62, 274] on strong "Filters" at bounding box center [59, 279] width 39 height 14
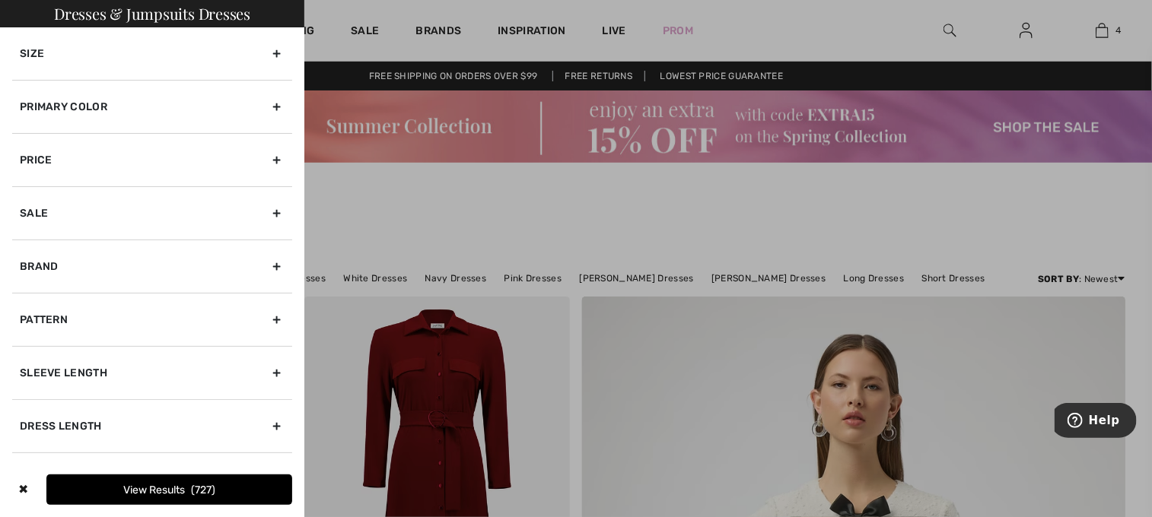
click at [268, 374] on div "Sleeve length" at bounding box center [152, 372] width 280 height 53
click at [58, 421] on label "Short Sleeve" at bounding box center [156, 422] width 272 height 14
click at [31, 421] on input"] "Short Sleeve" at bounding box center [25, 422] width 11 height 11
checkbox input"] "true"
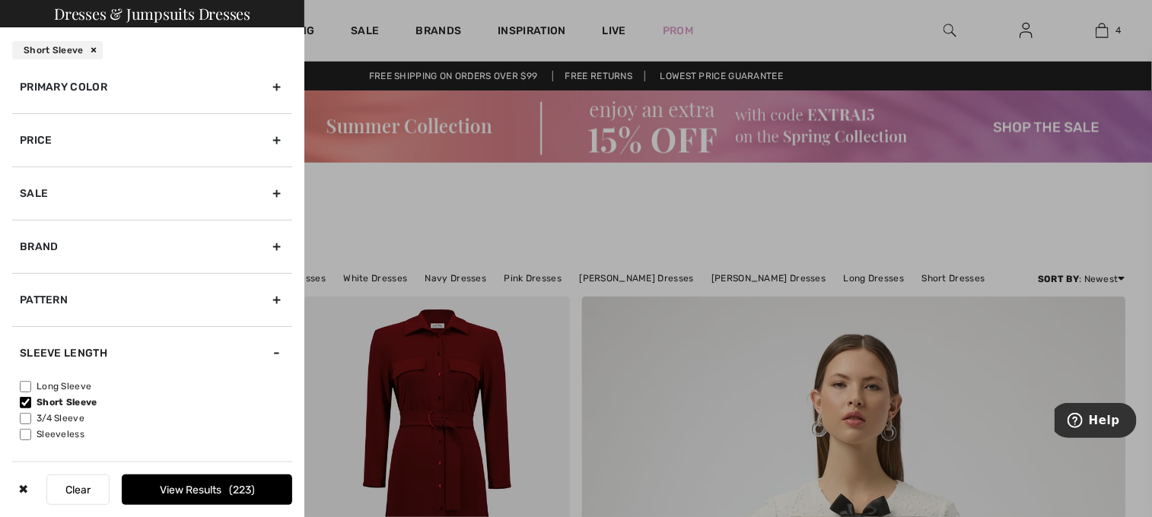
scroll to position [131, 0]
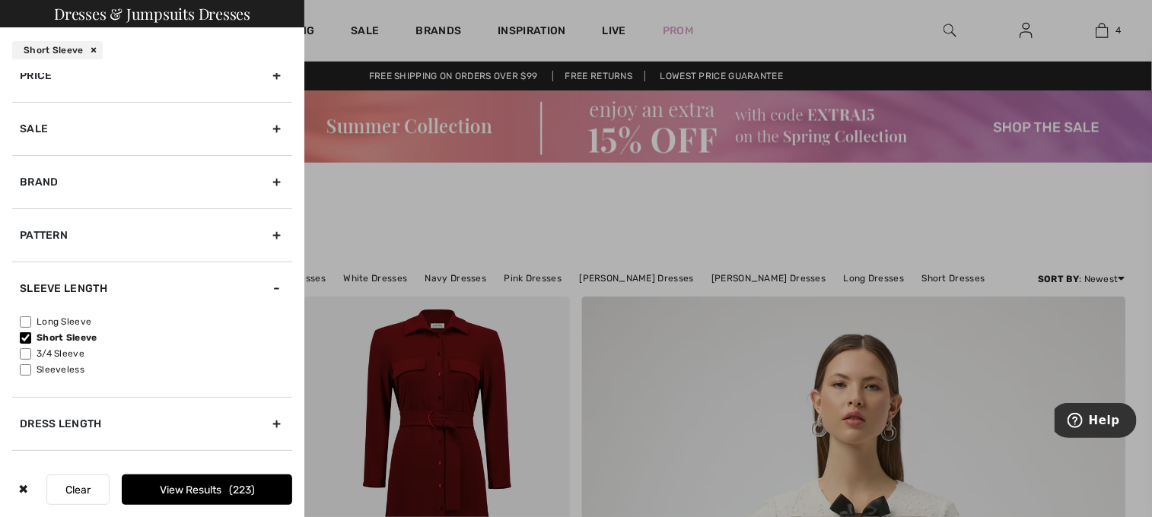
click at [27, 323] on input"] "Long Sleeve" at bounding box center [25, 322] width 11 height 11
checkbox input"] "true"
click at [25, 355] on input"] "3/4 Sleeve" at bounding box center [25, 353] width 11 height 11
checkbox input"] "true"
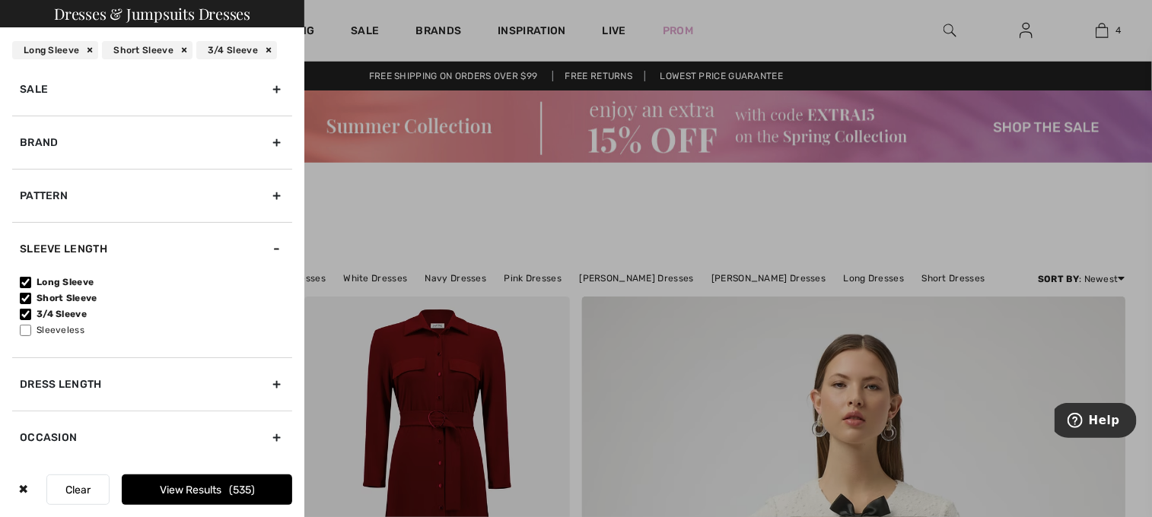
click at [258, 396] on div "Dress Length" at bounding box center [152, 384] width 280 height 53
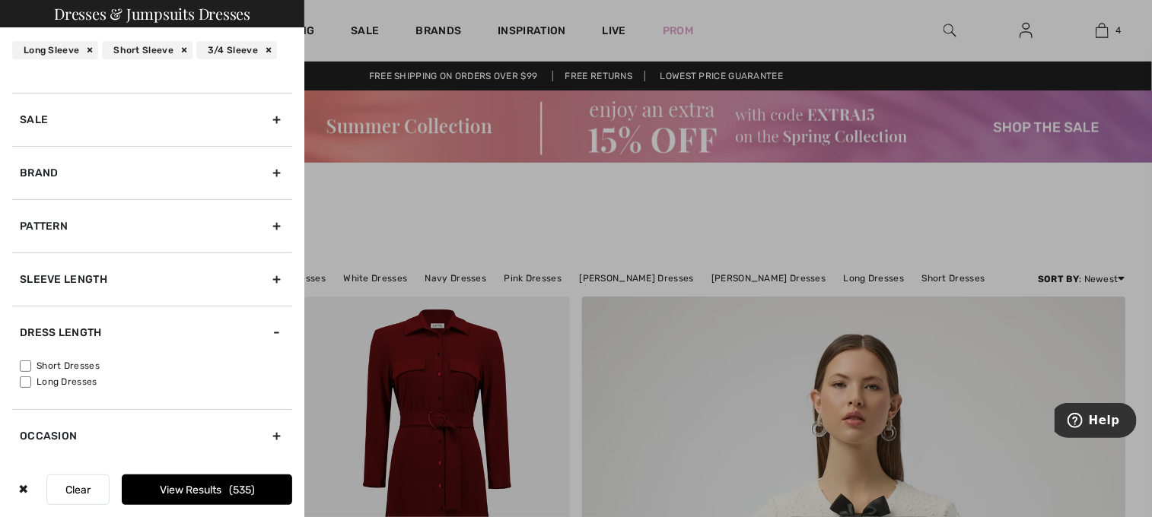
scroll to position [138, 0]
click at [95, 388] on label "Long Dresses" at bounding box center [156, 384] width 272 height 14
click at [31, 388] on input"] "Long Dresses" at bounding box center [25, 383] width 11 height 11
checkbox input"] "true"
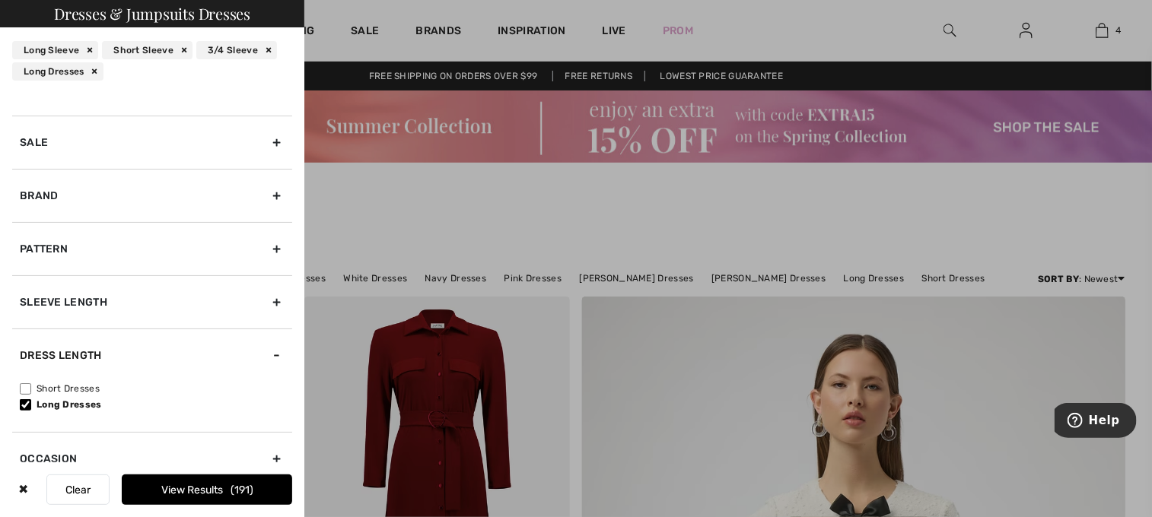
scroll to position [160, 0]
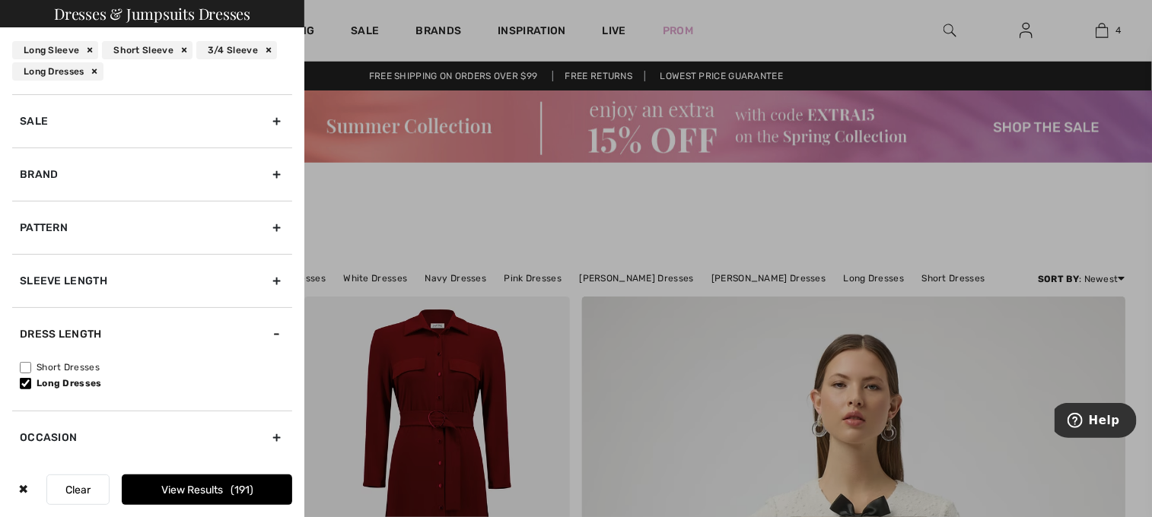
click at [241, 450] on div "Occasion" at bounding box center [152, 437] width 280 height 53
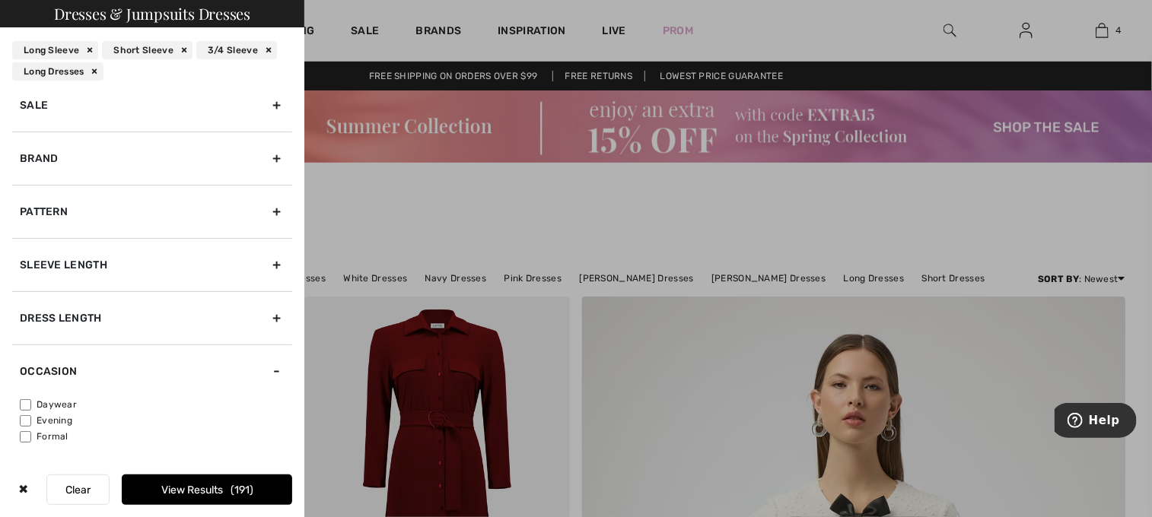
click at [27, 440] on input"] "Formal" at bounding box center [25, 436] width 11 height 11
checkbox input"] "true"
click at [24, 415] on input"] "Evening" at bounding box center [25, 420] width 11 height 11
checkbox input"] "true"
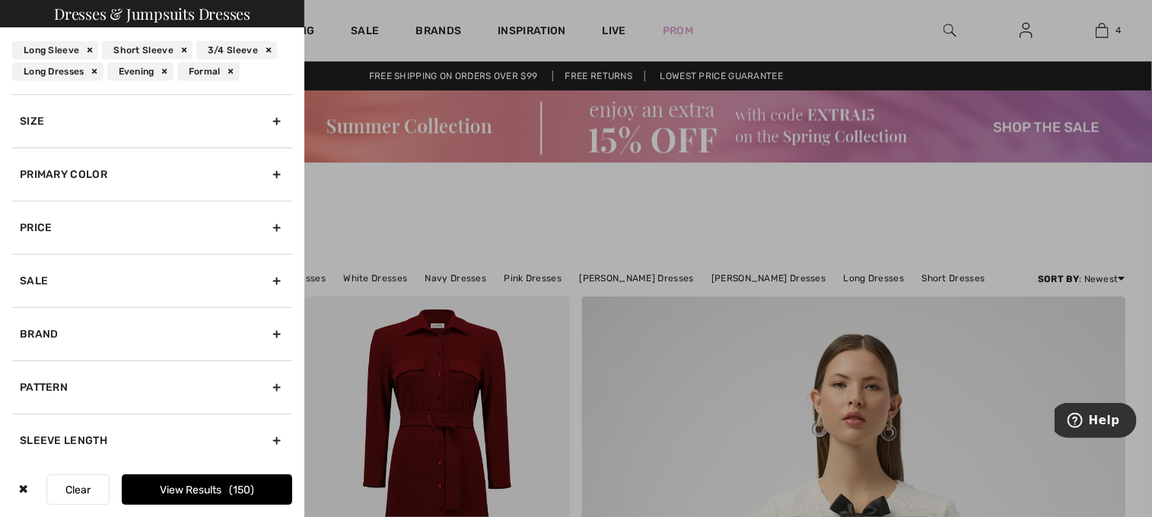
click at [263, 170] on div "Primary Color" at bounding box center [152, 174] width 280 height 53
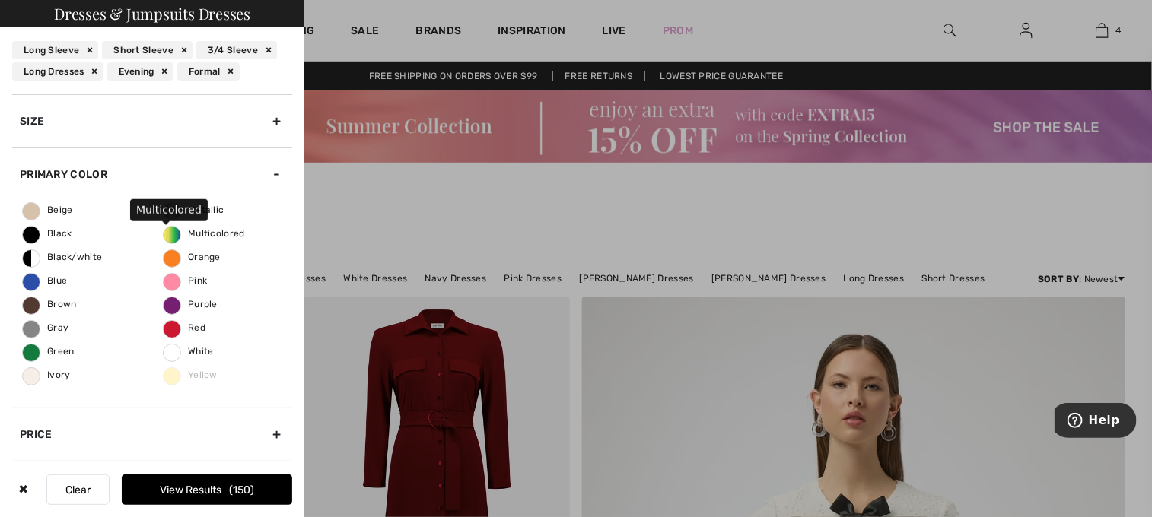
click at [201, 233] on span "Multicolored" at bounding box center [204, 233] width 81 height 11
click at [0, 0] on input "Multicolored" at bounding box center [0, 0] width 0 height 0
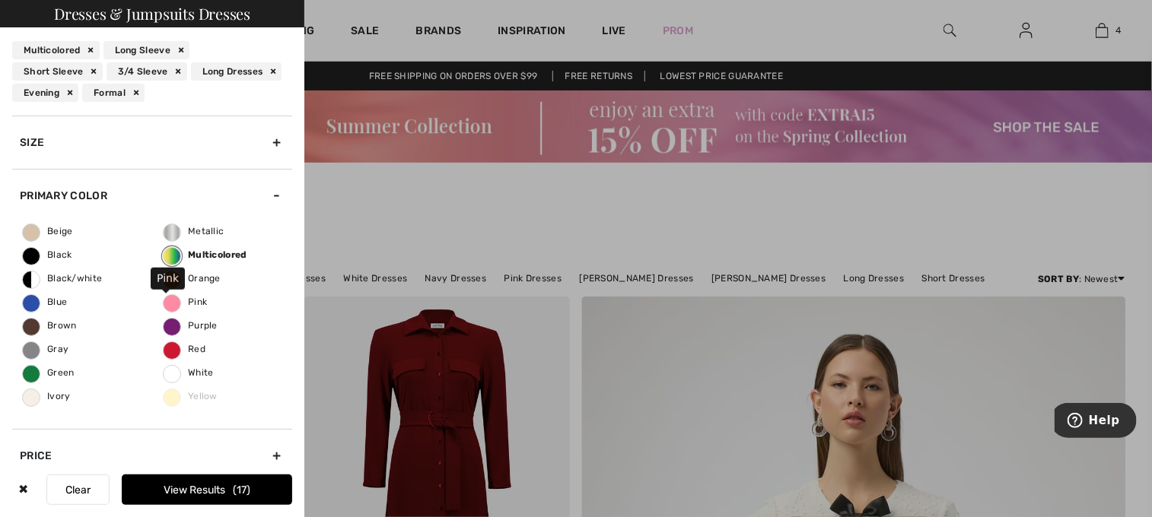
click at [195, 299] on span "Pink" at bounding box center [185, 302] width 43 height 11
click at [0, 0] on input "Pink" at bounding box center [0, 0] width 0 height 0
click at [187, 351] on span "Red" at bounding box center [185, 349] width 42 height 11
click at [0, 0] on input "Red" at bounding box center [0, 0] width 0 height 0
click at [213, 495] on button "View Results 47" at bounding box center [207, 490] width 170 height 30
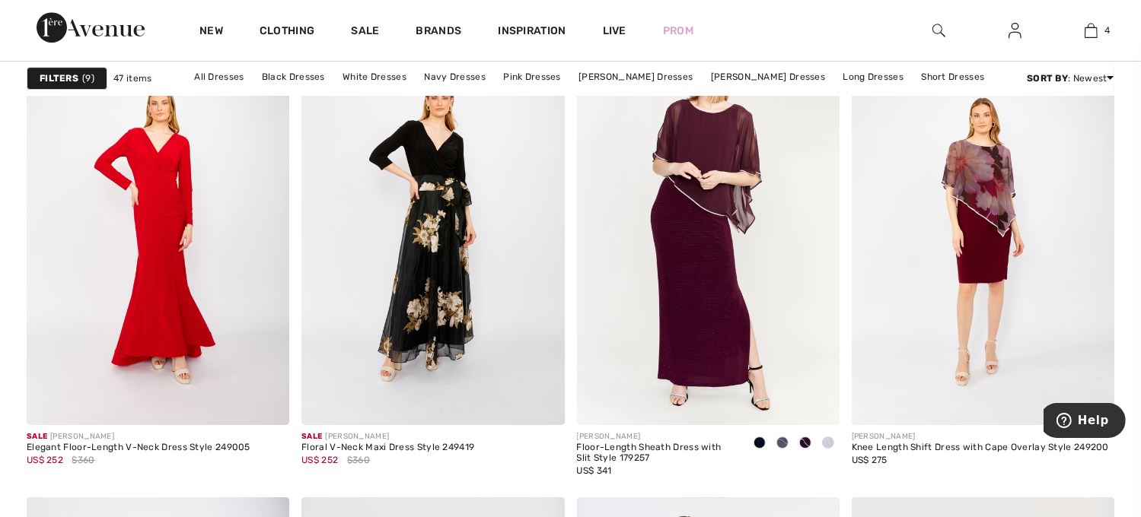
scroll to position [4864, 0]
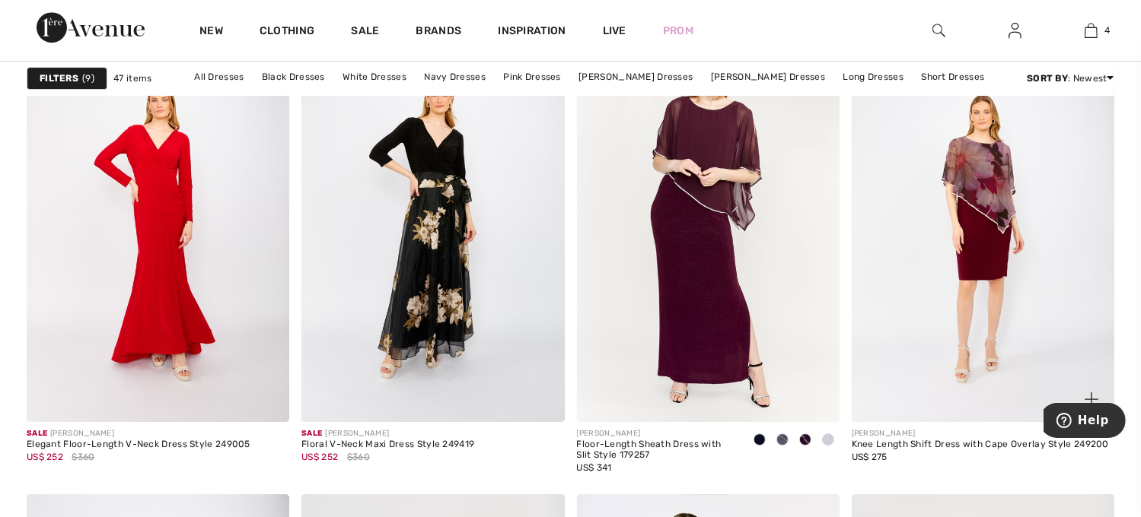
click at [1013, 226] on img at bounding box center [982, 225] width 263 height 394
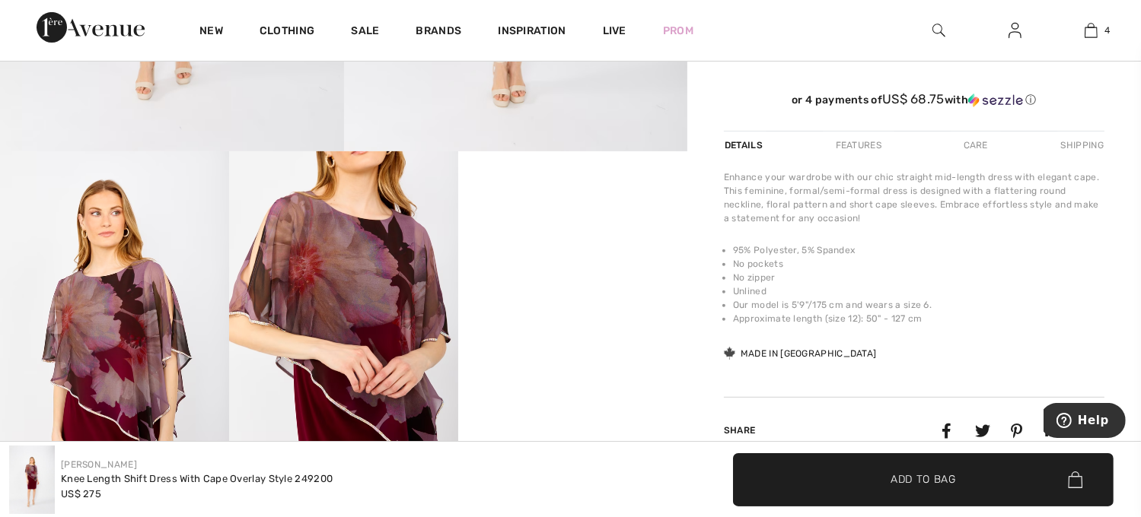
scroll to position [517, 0]
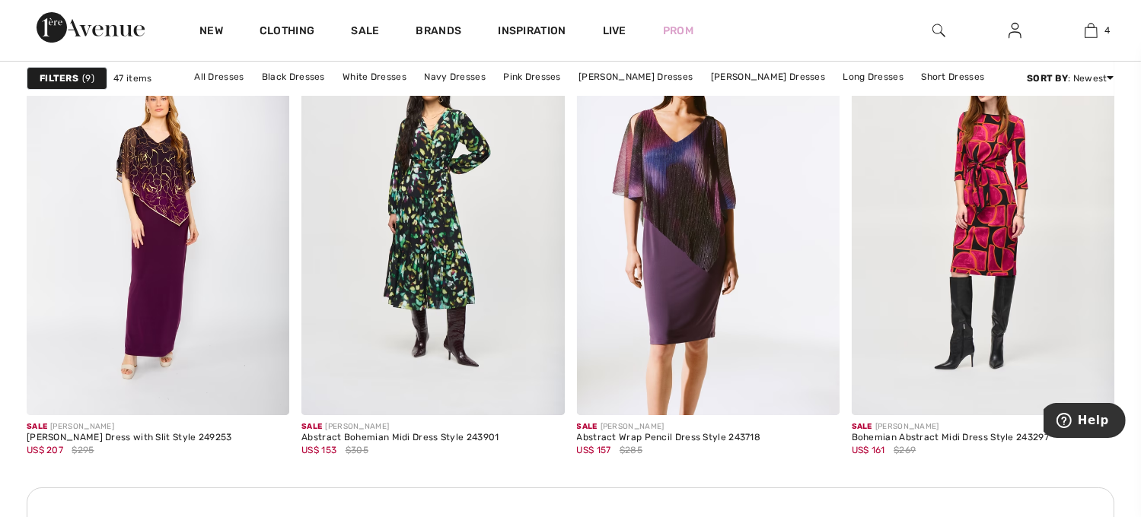
scroll to position [5357, 0]
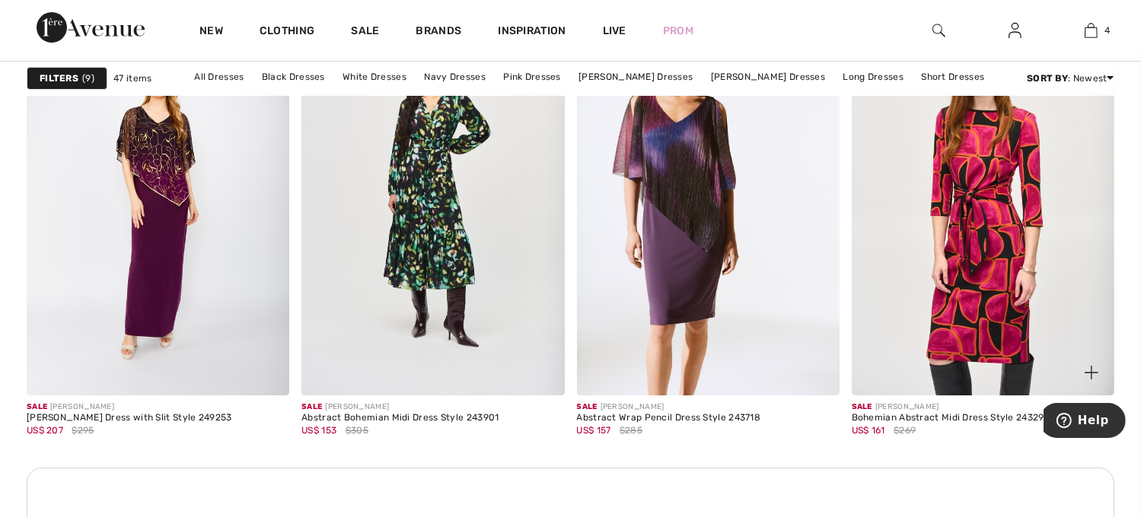
click at [986, 298] on img at bounding box center [982, 199] width 263 height 394
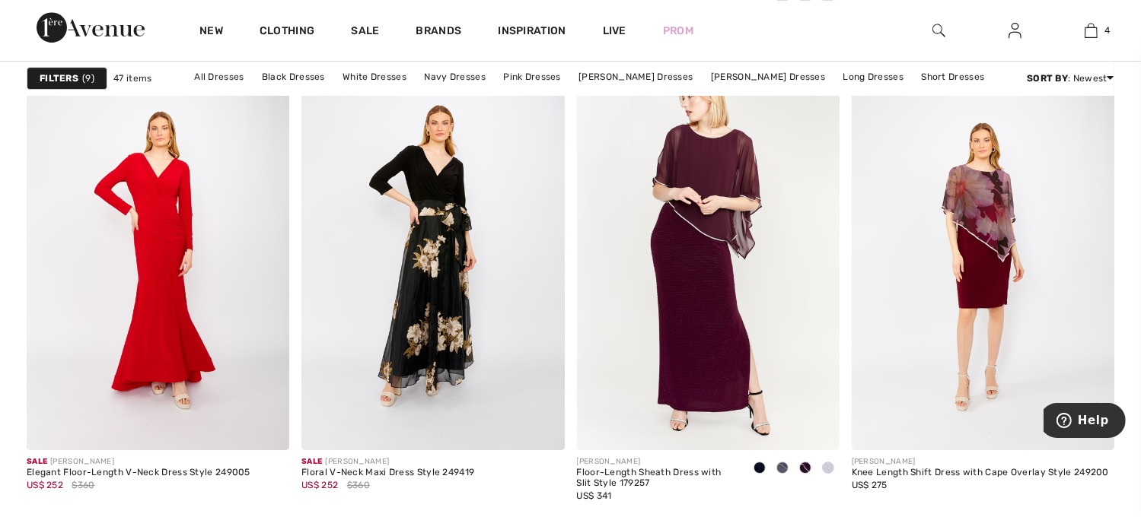
scroll to position [2808, 0]
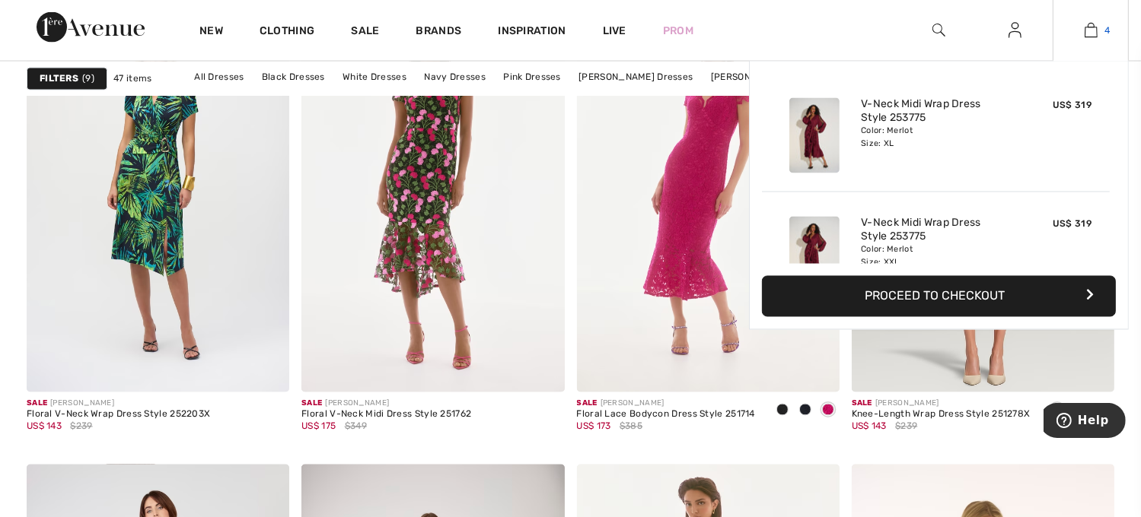
click at [1087, 30] on img at bounding box center [1090, 30] width 13 height 18
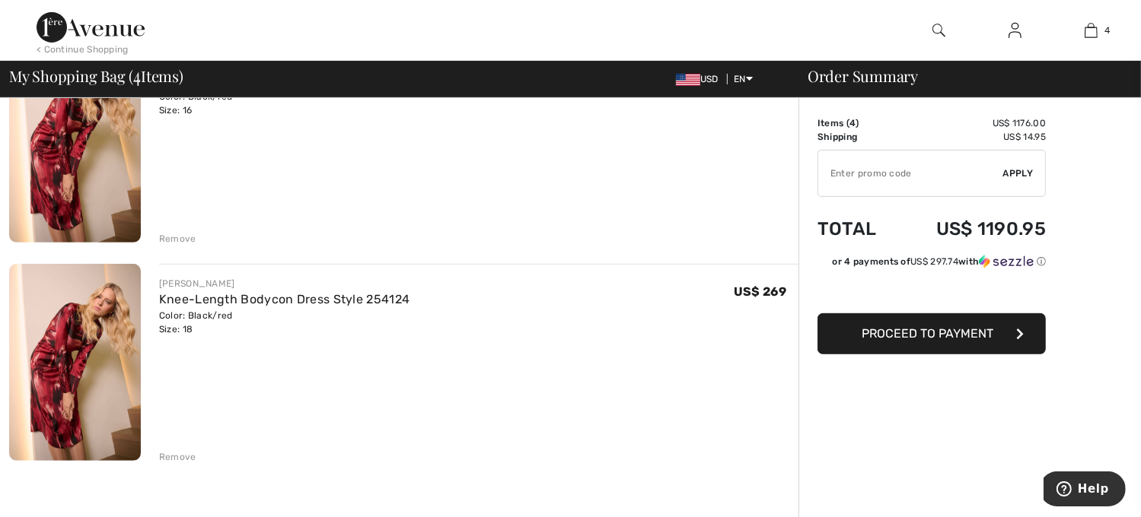
scroll to position [613, 0]
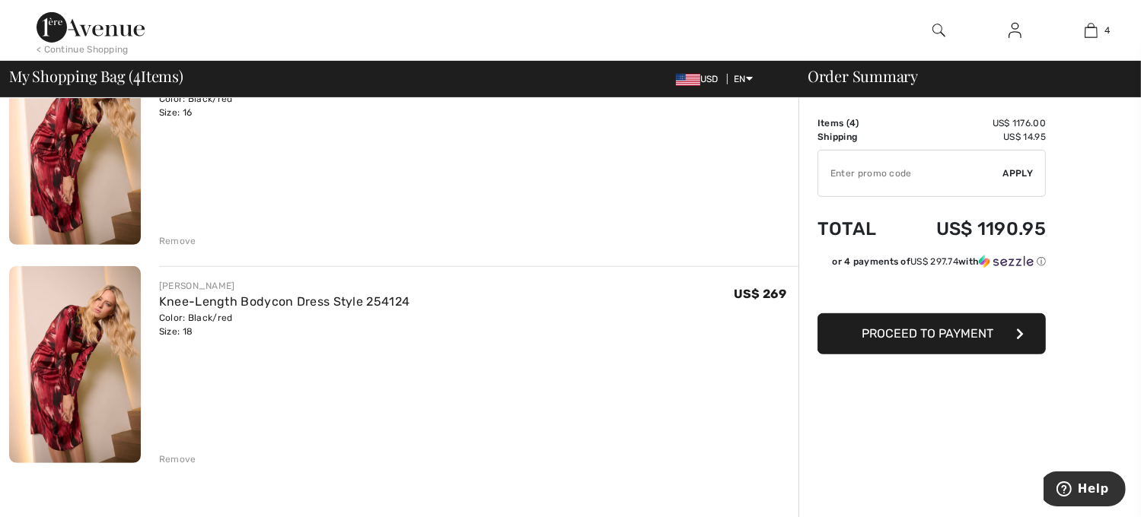
click at [955, 340] on span "Proceed to Payment" at bounding box center [928, 333] width 132 height 14
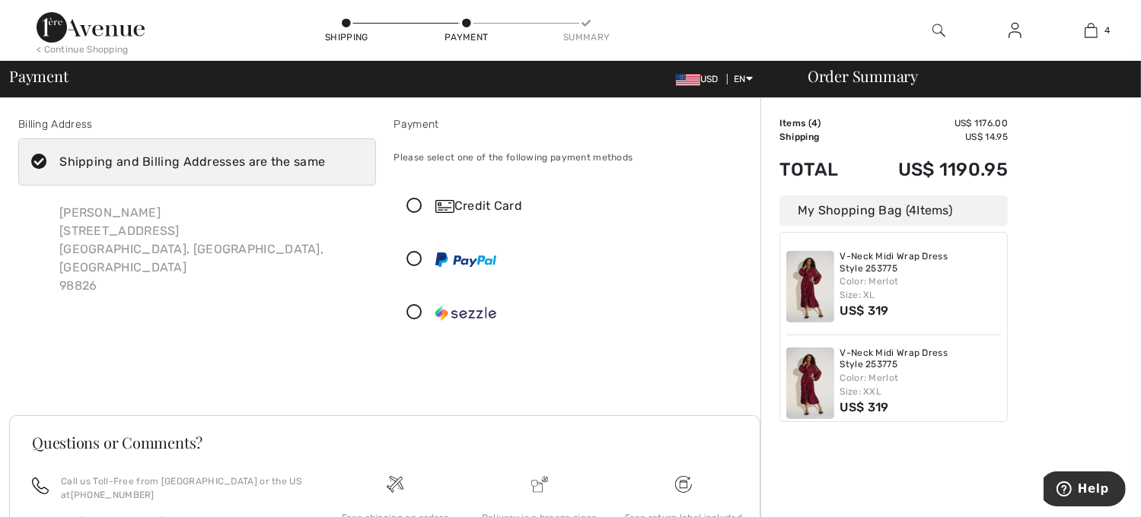
click at [36, 158] on icon at bounding box center [39, 162] width 40 height 16
click at [325, 158] on input "Shipping and Billing Addresses are the same" at bounding box center [330, 162] width 10 height 46
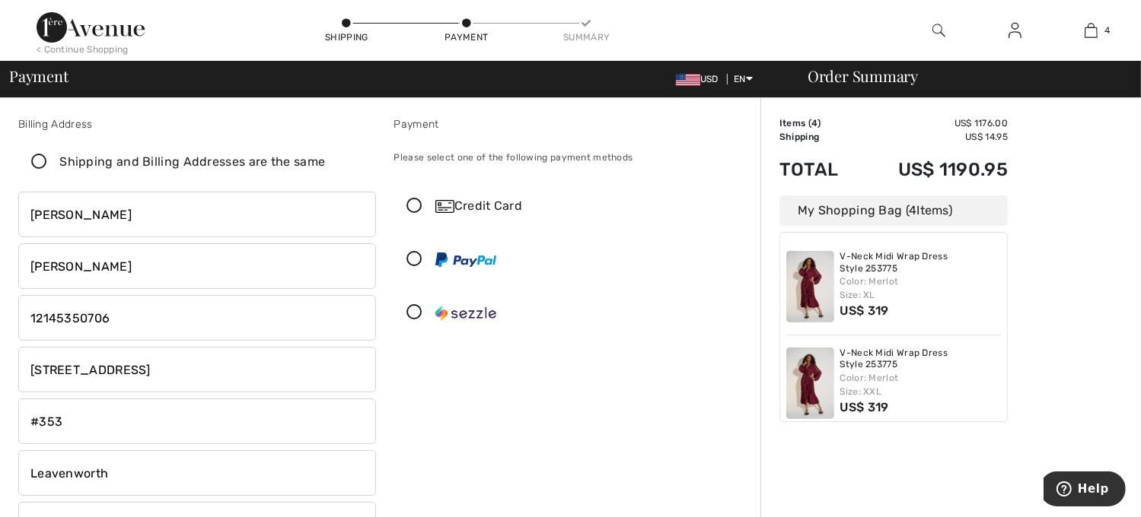
checkbox input "false"
click at [193, 377] on input "960 Us Highway 2" at bounding box center [197, 370] width 358 height 46
drag, startPoint x: 170, startPoint y: 380, endPoint x: -6, endPoint y: 382, distance: 176.5
click at [0, 382] on html "We value your privacy We use cookies to enhance your browsing experience, serve…" at bounding box center [570, 258] width 1141 height 517
type input "PO Box 353"
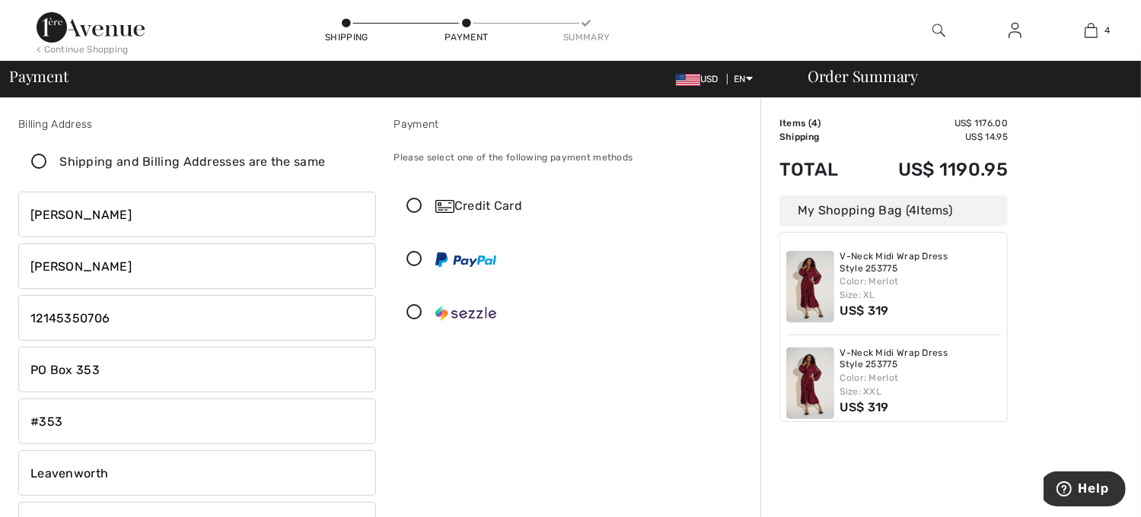
click at [119, 438] on input "#353" at bounding box center [197, 422] width 358 height 46
type input "#"
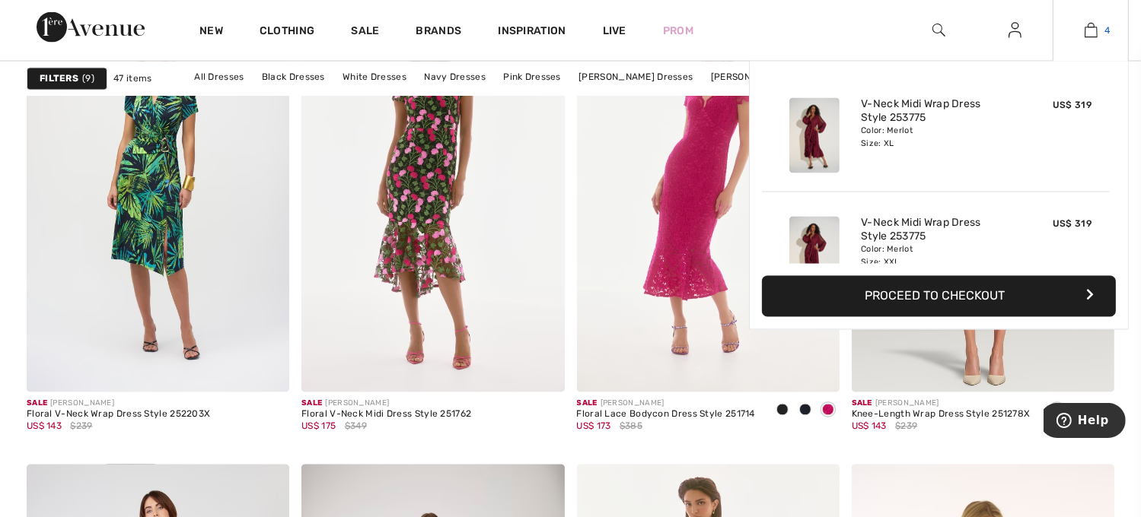
click at [1093, 32] on img at bounding box center [1090, 30] width 13 height 18
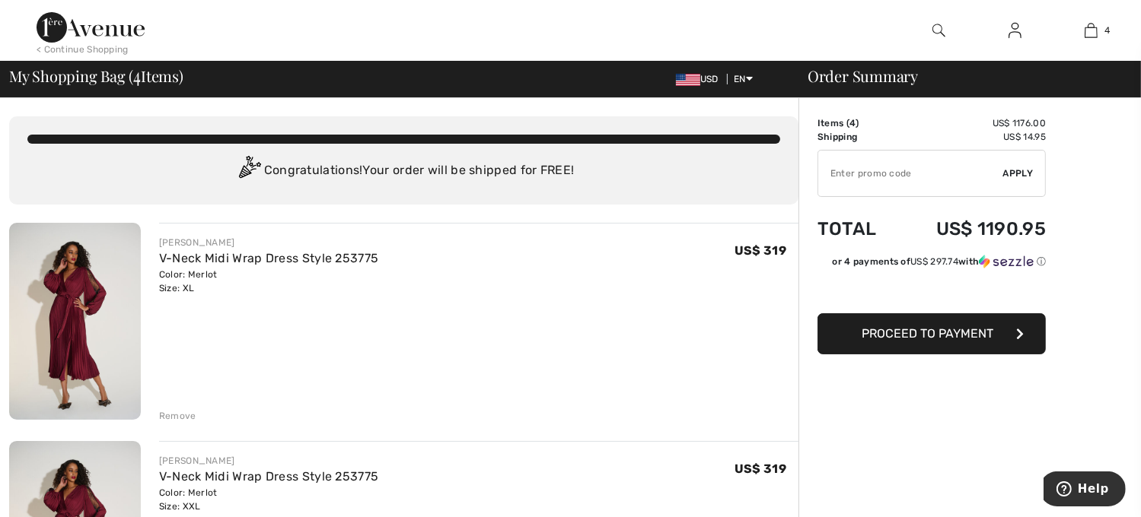
click at [948, 339] on span "Proceed to Payment" at bounding box center [928, 333] width 132 height 14
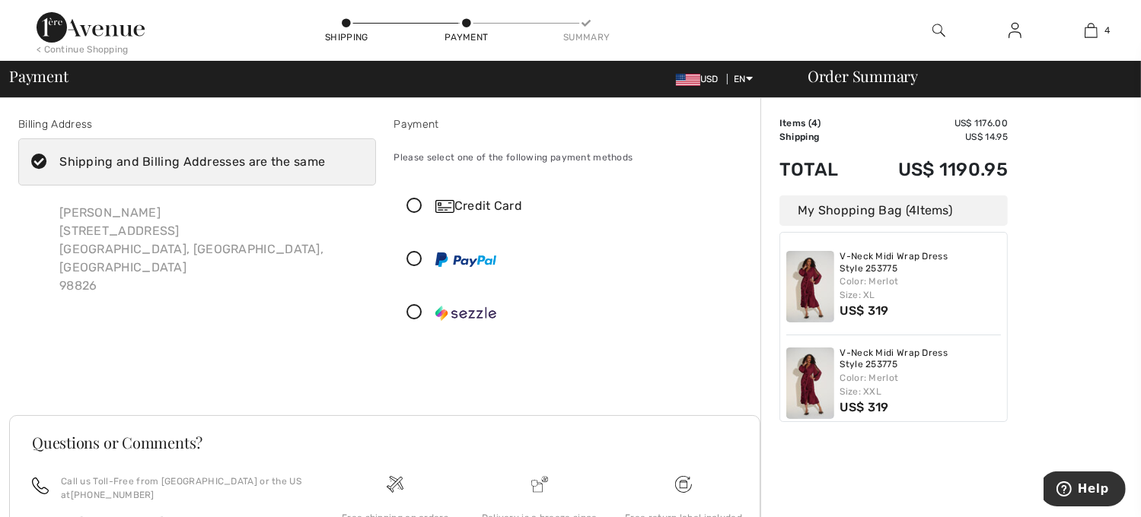
click at [160, 234] on div "[PERSON_NAME] [STREET_ADDRESS]" at bounding box center [211, 250] width 329 height 116
click at [210, 161] on div "Shipping and Billing Addresses are the same" at bounding box center [192, 162] width 266 height 18
click at [325, 161] on input "Shipping and Billing Addresses are the same" at bounding box center [330, 162] width 10 height 46
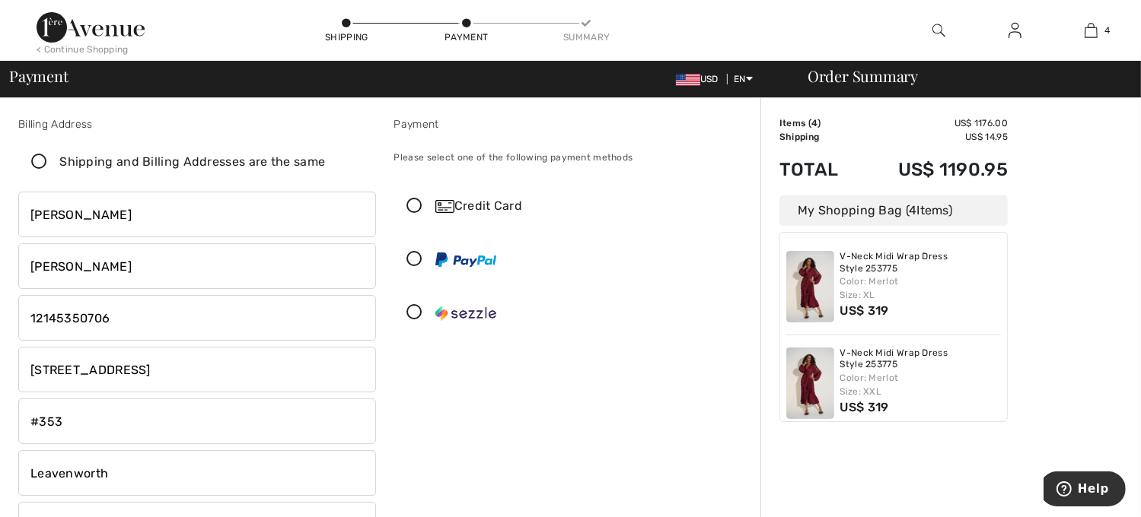
checkbox input "false"
click at [177, 364] on input "960 Us Highway 2" at bounding box center [197, 370] width 358 height 46
type input "9"
type input "11300 Eagle Creek Road"
click at [341, 30] on div "Shipping" at bounding box center [346, 30] width 46 height 27
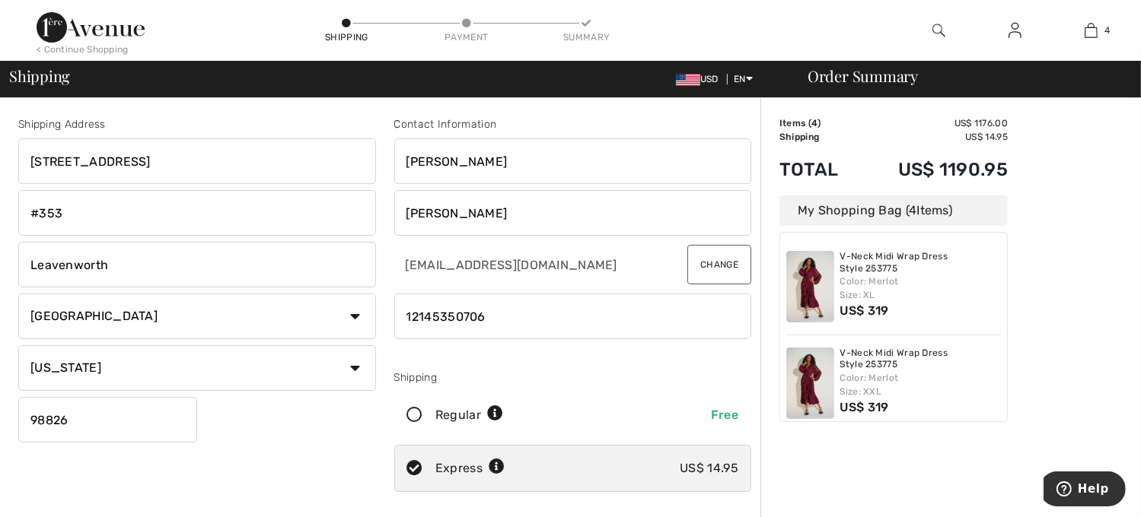
click at [234, 154] on input "960 Us Highway 2" at bounding box center [197, 161] width 358 height 46
type input "9"
type input "11300 Eagle Creek Road"
click at [145, 218] on input "#353" at bounding box center [197, 213] width 358 height 46
type input "#"
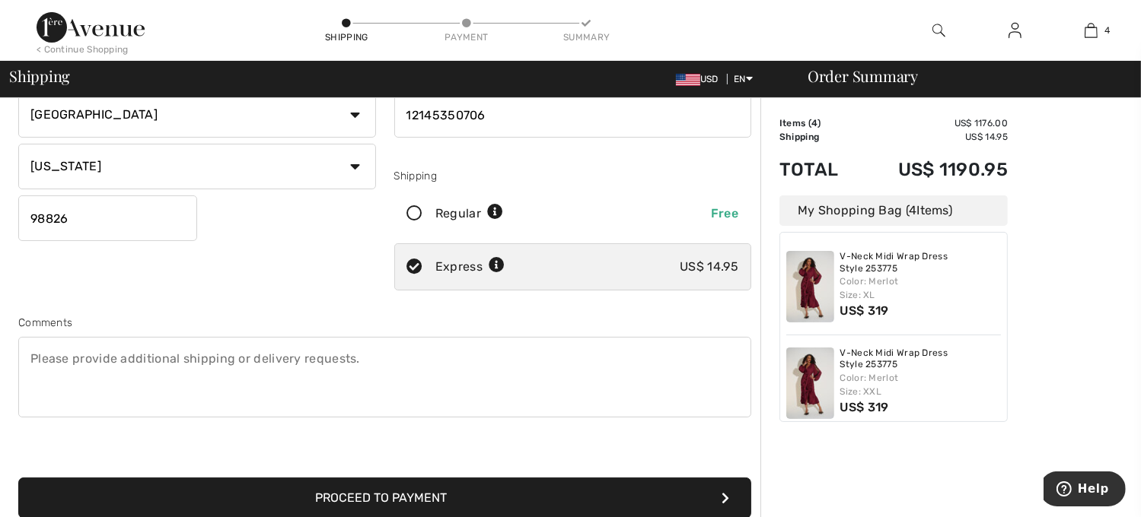
scroll to position [219, 0]
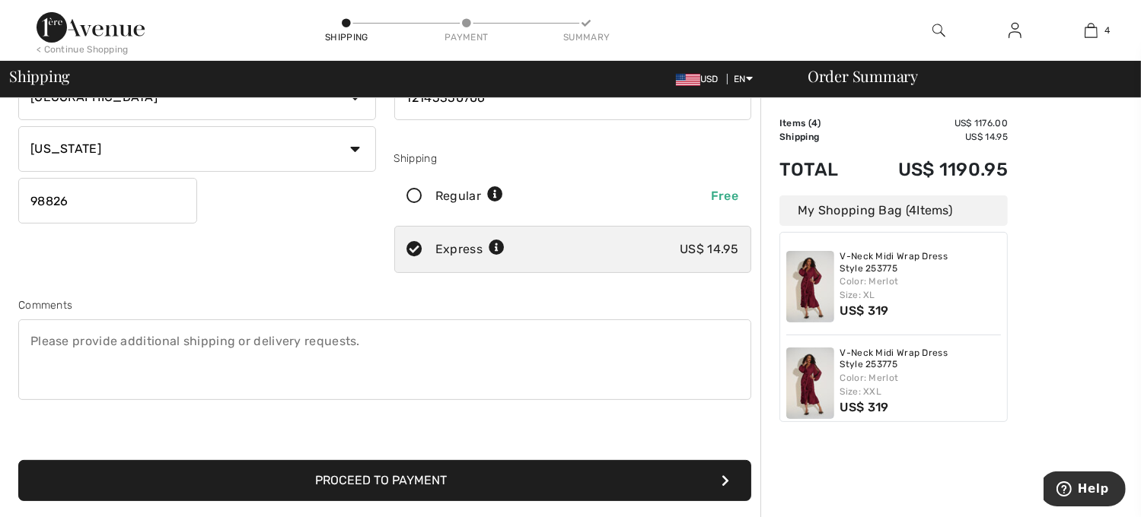
click at [308, 339] on textarea at bounding box center [384, 360] width 733 height 81
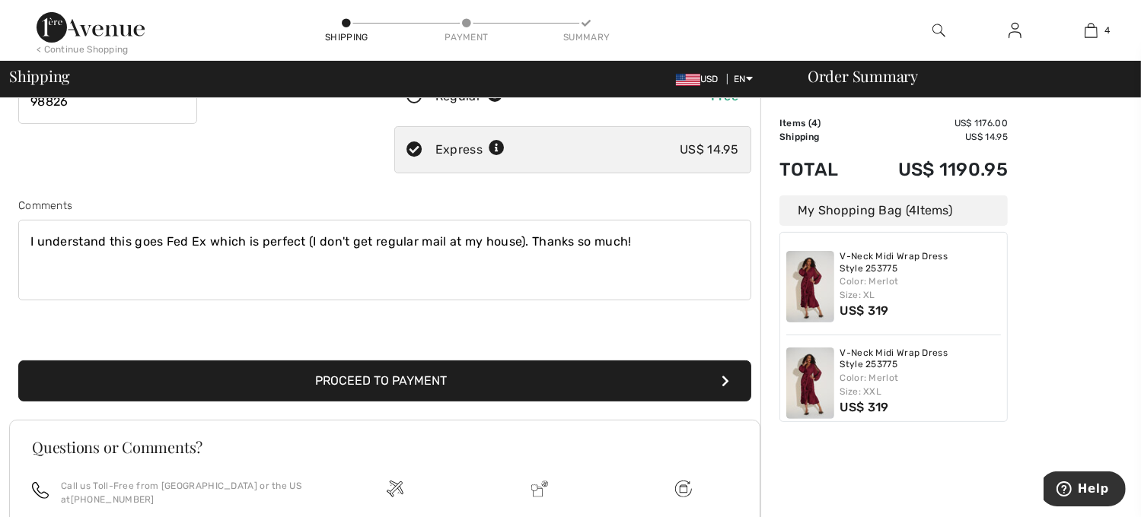
scroll to position [320, 0]
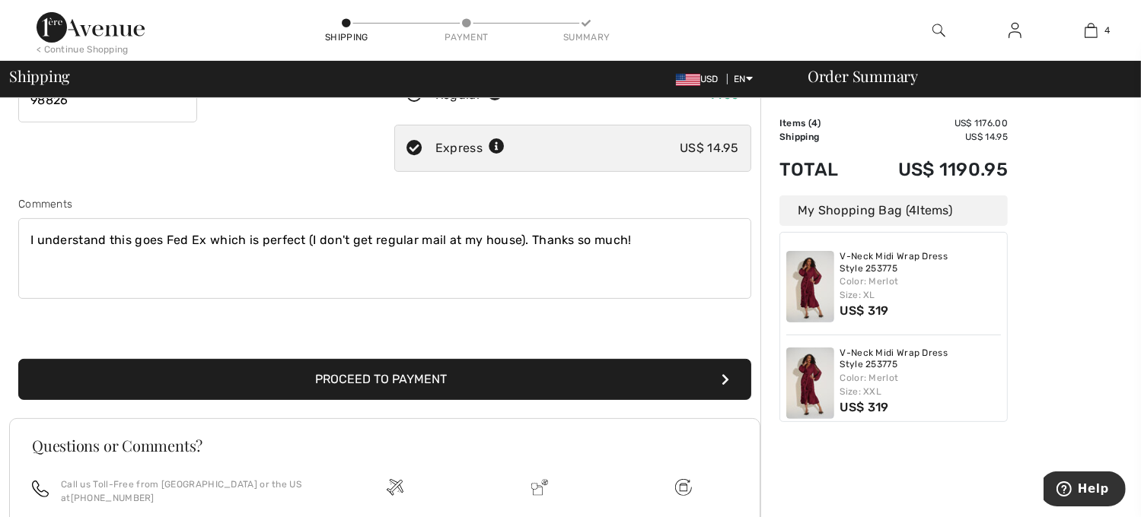
type textarea "I understand this goes Fed Ex which is perfect (I don't get regular mail at my …"
click at [463, 383] on button "Proceed to Payment" at bounding box center [384, 379] width 733 height 41
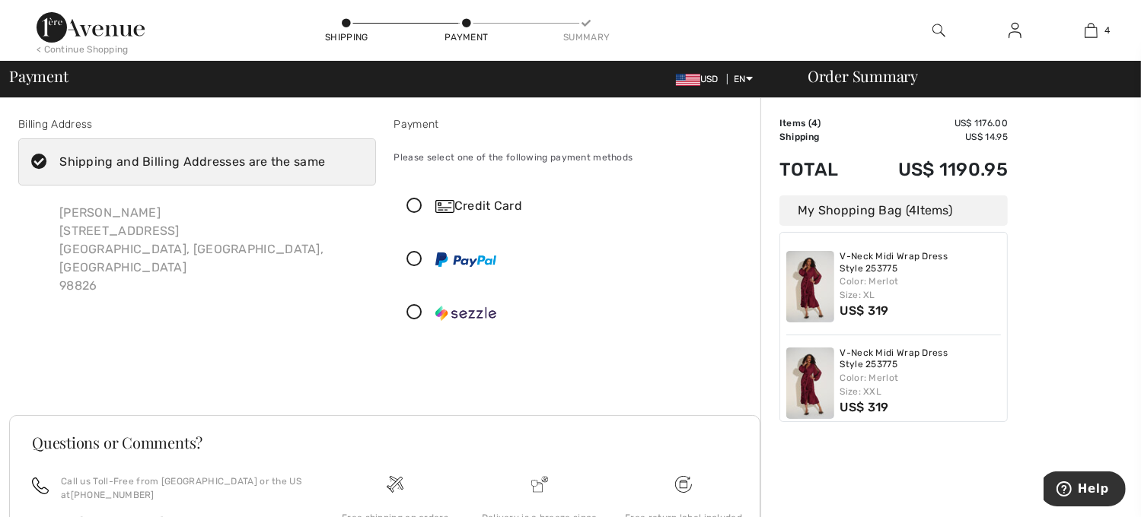
click at [43, 161] on icon at bounding box center [39, 162] width 40 height 16
click at [325, 161] on input "Shipping and Billing Addresses are the same" at bounding box center [330, 162] width 10 height 46
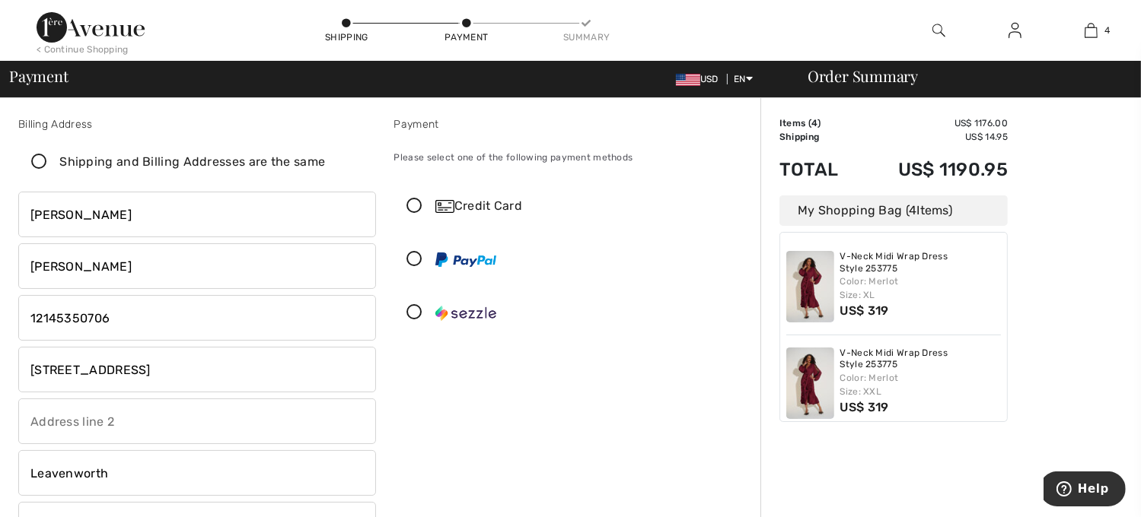
checkbox input "false"
click at [201, 376] on input "[STREET_ADDRESS]" at bounding box center [197, 370] width 358 height 46
type input "1"
type input "PO Box 353"
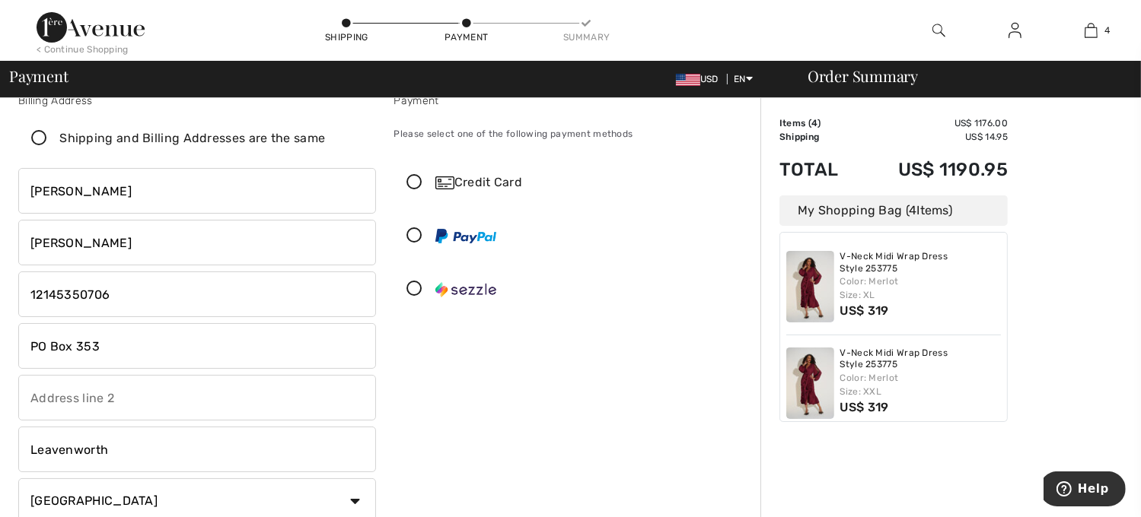
scroll to position [18, 0]
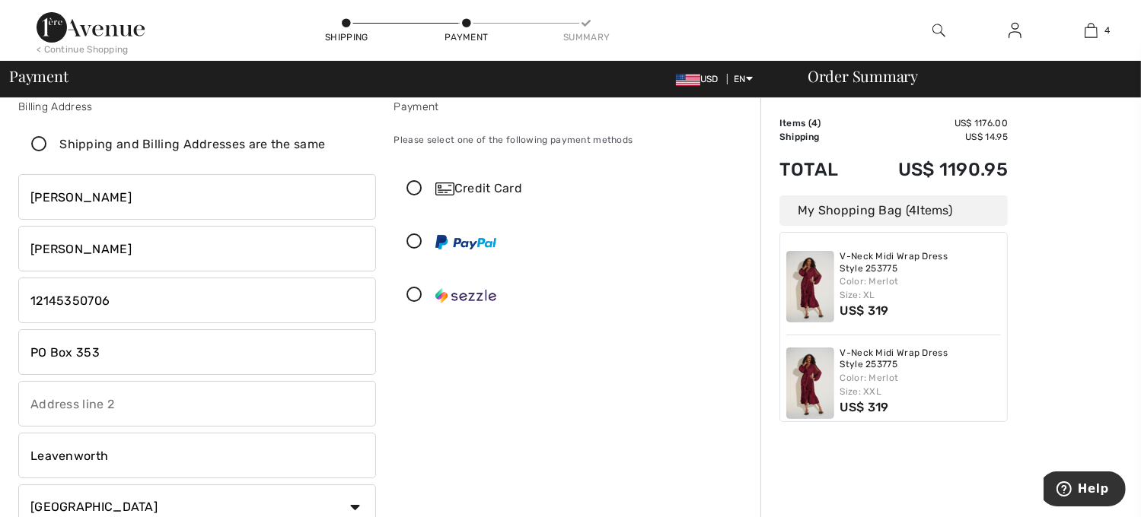
click at [459, 196] on div "Credit Card" at bounding box center [587, 189] width 305 height 18
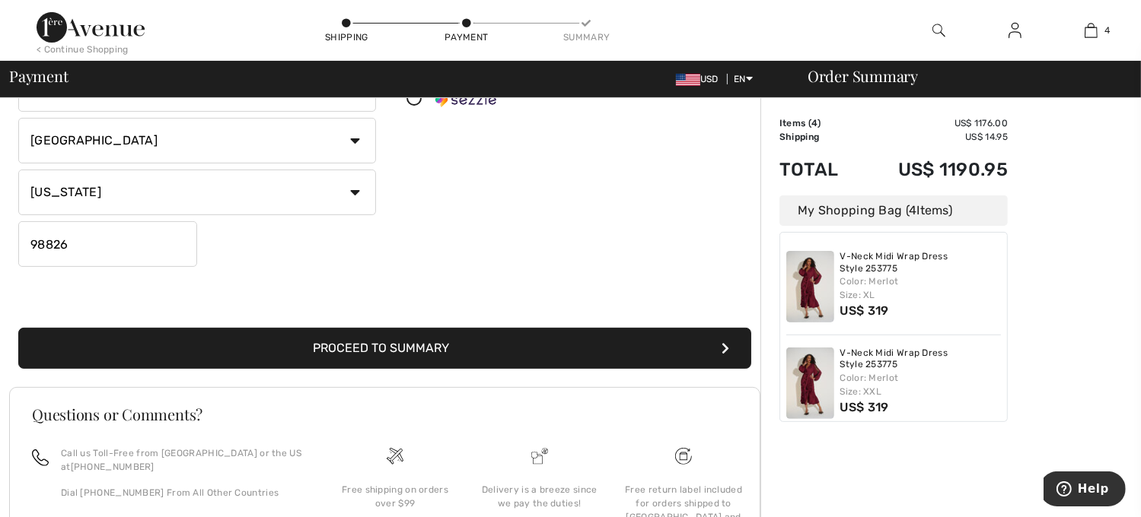
scroll to position [393, 0]
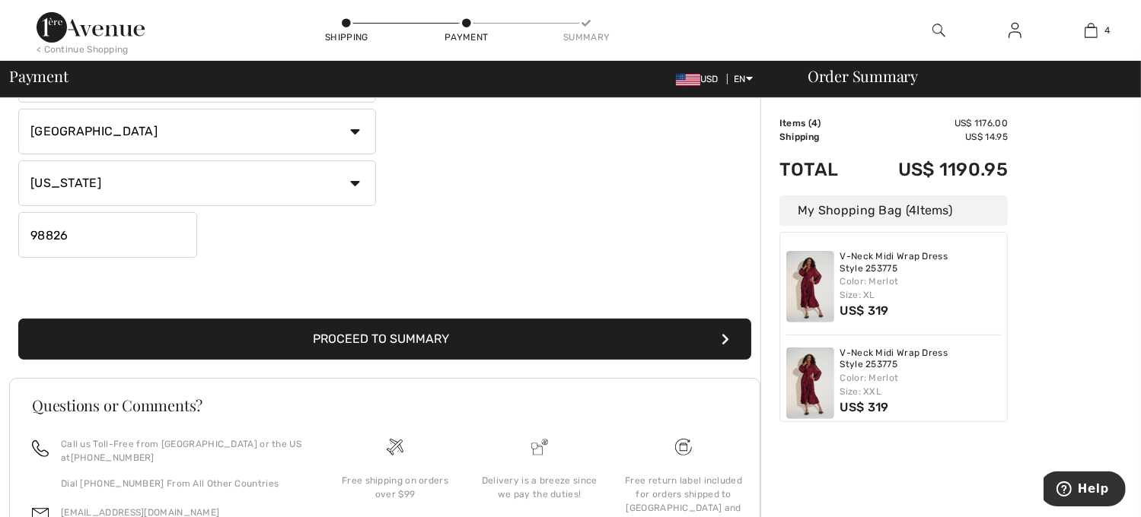
click at [530, 329] on button "Proceed to Summary" at bounding box center [384, 339] width 733 height 41
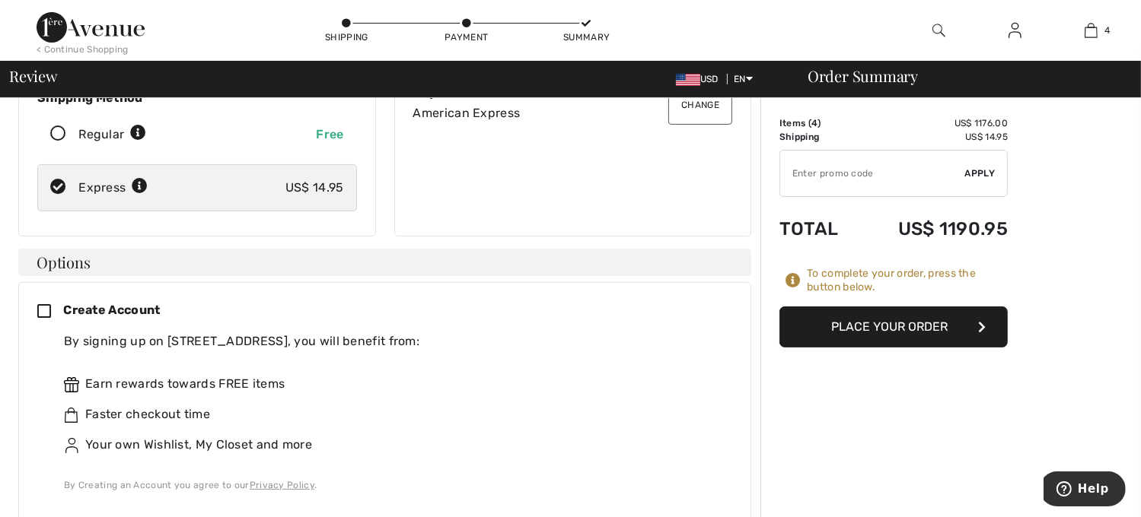
scroll to position [251, 0]
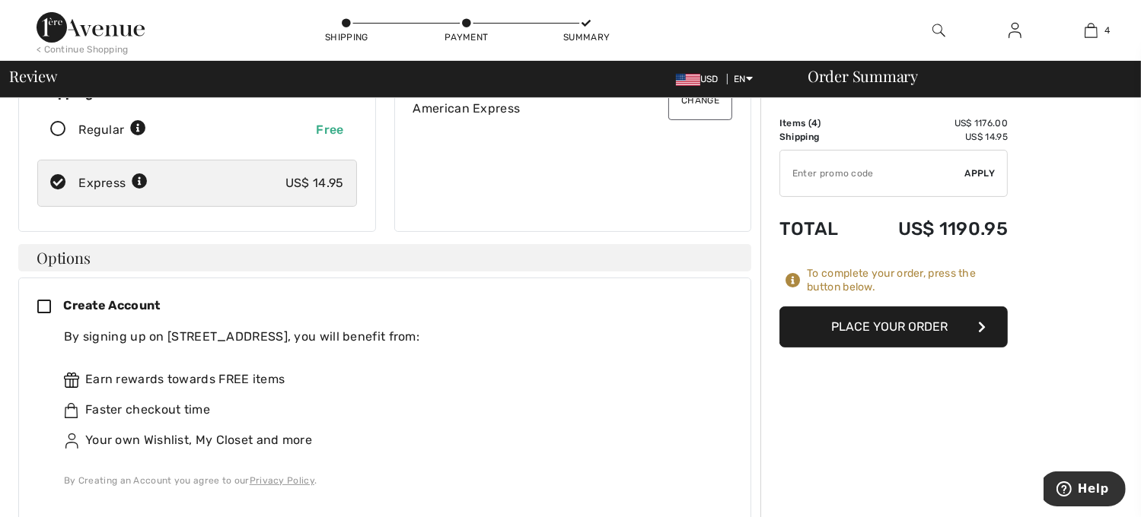
click at [41, 300] on icon at bounding box center [50, 308] width 26 height 16
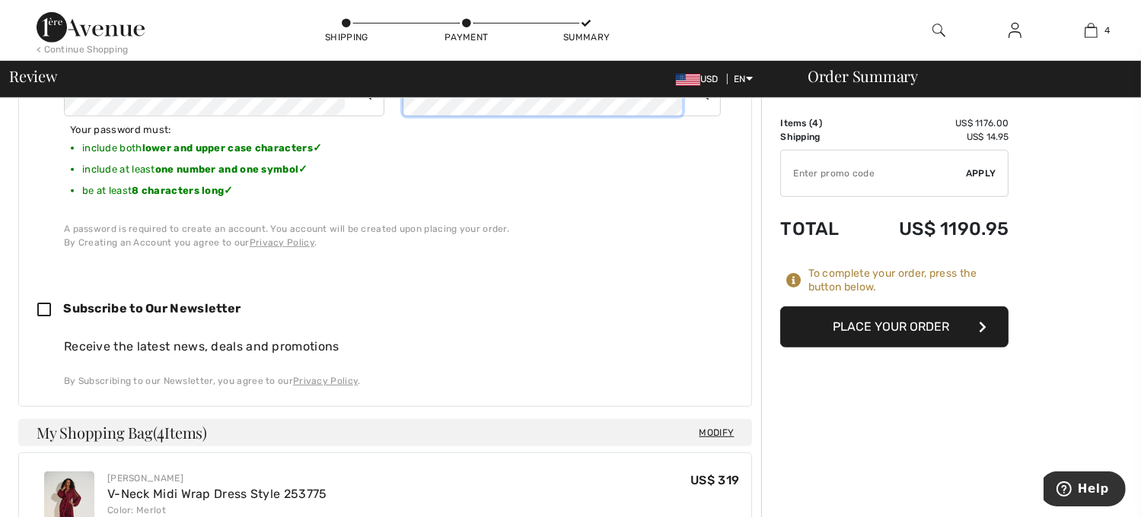
scroll to position [685, 0]
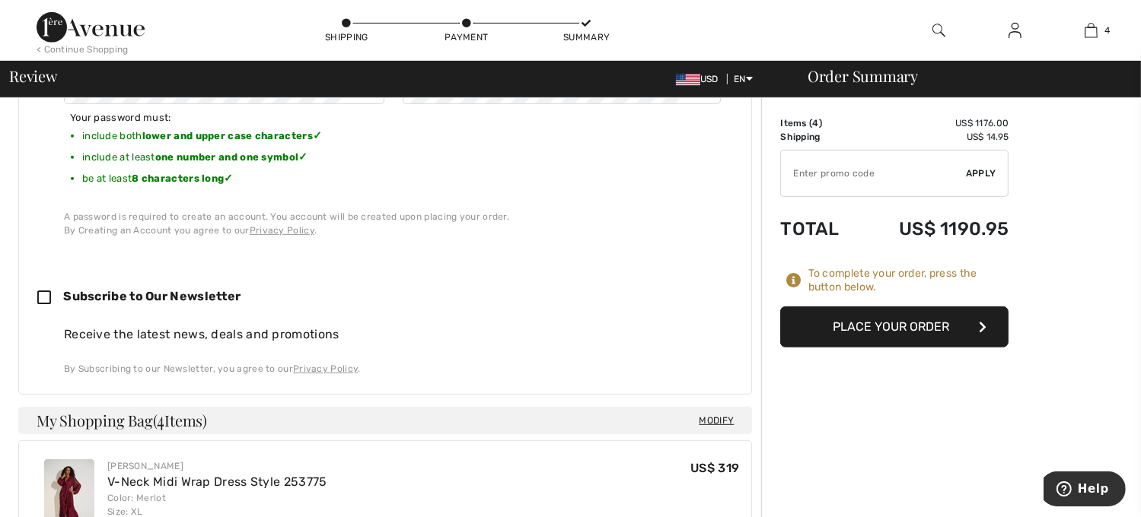
click at [43, 291] on icon at bounding box center [50, 299] width 26 height 16
checkbox input "true"
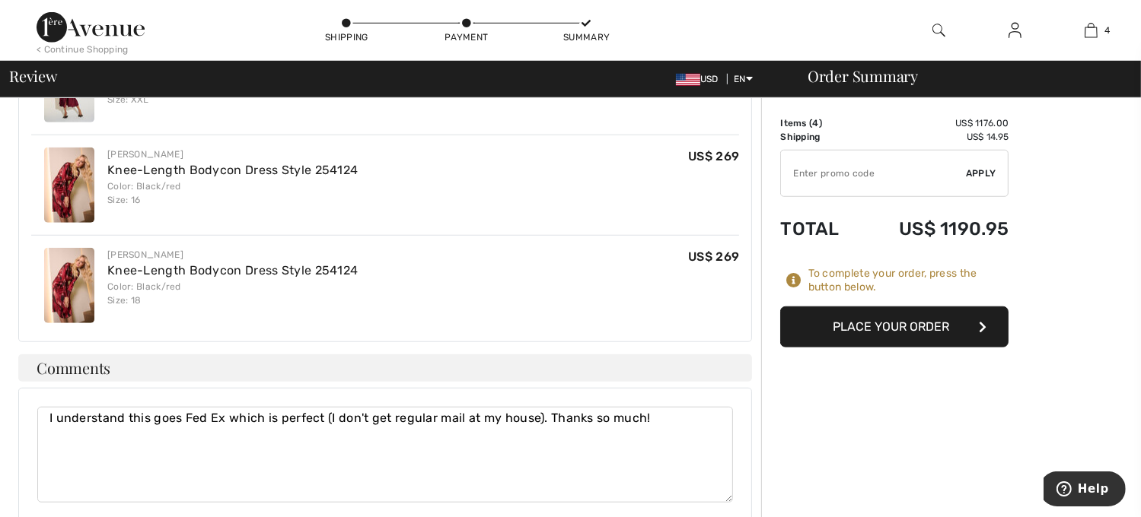
scroll to position [1202, 0]
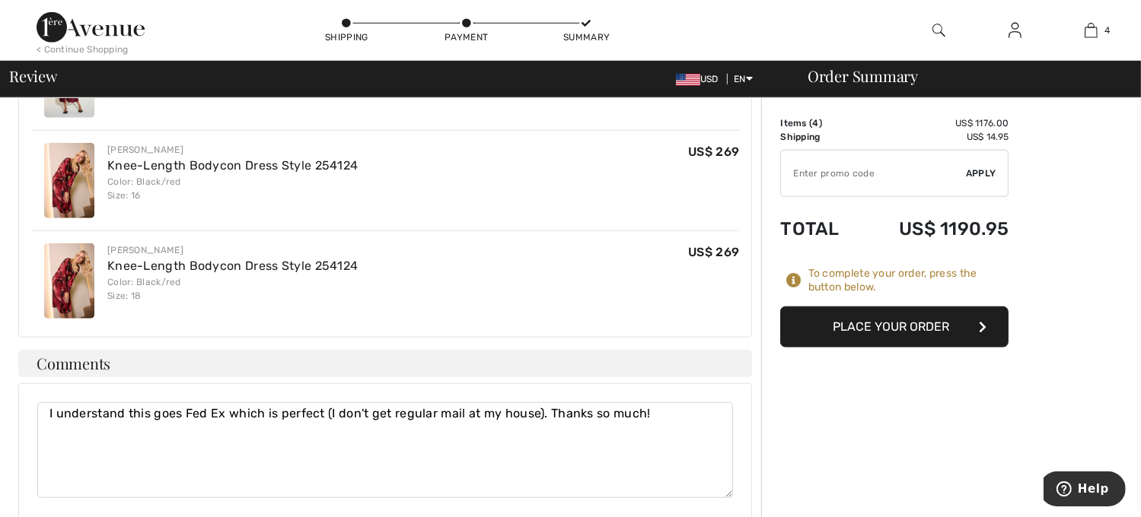
click at [873, 325] on button "Place Your Order" at bounding box center [894, 327] width 228 height 41
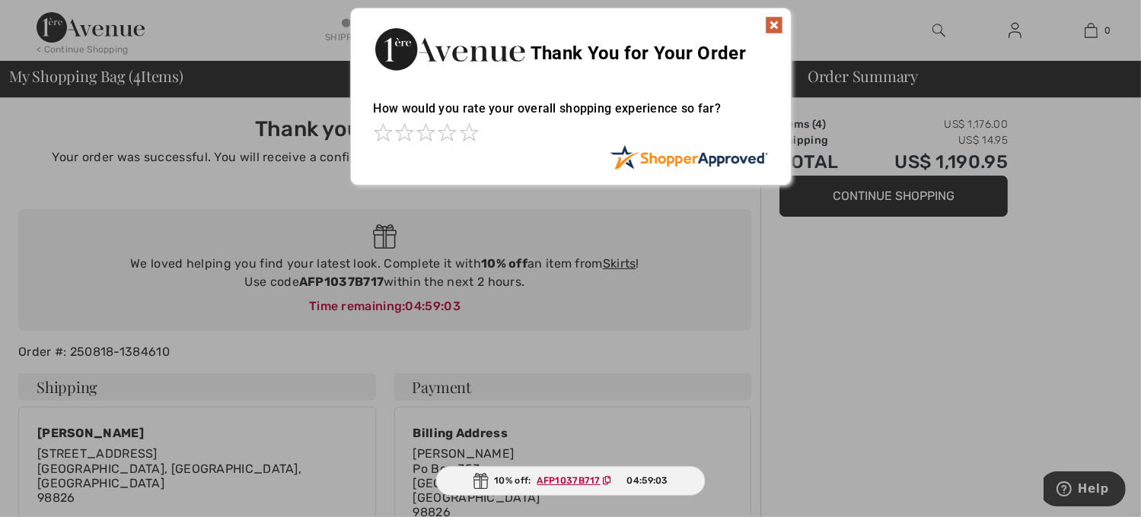
click at [849, 394] on div at bounding box center [570, 258] width 1141 height 517
click at [772, 25] on img at bounding box center [774, 25] width 18 height 18
